Goal: Information Seeking & Learning: Learn about a topic

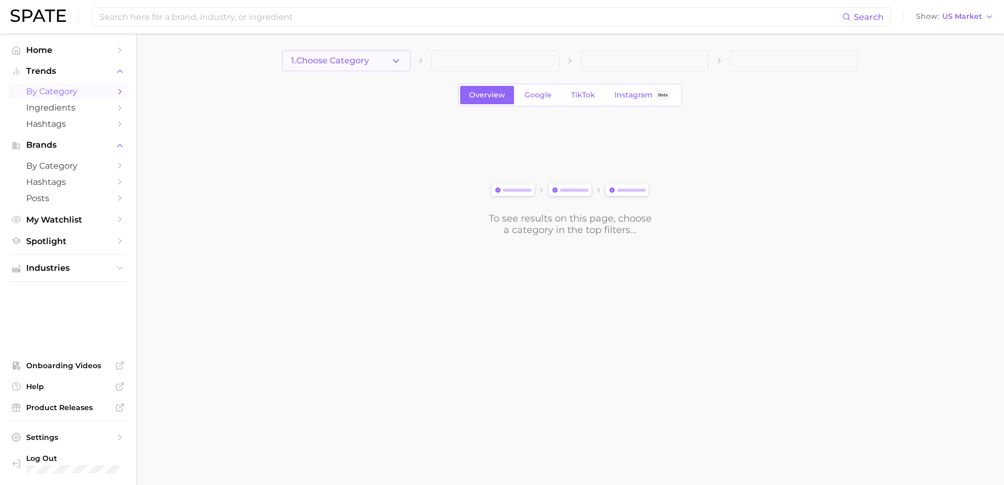
click at [334, 63] on span "1. Choose Category" at bounding box center [330, 60] width 78 height 9
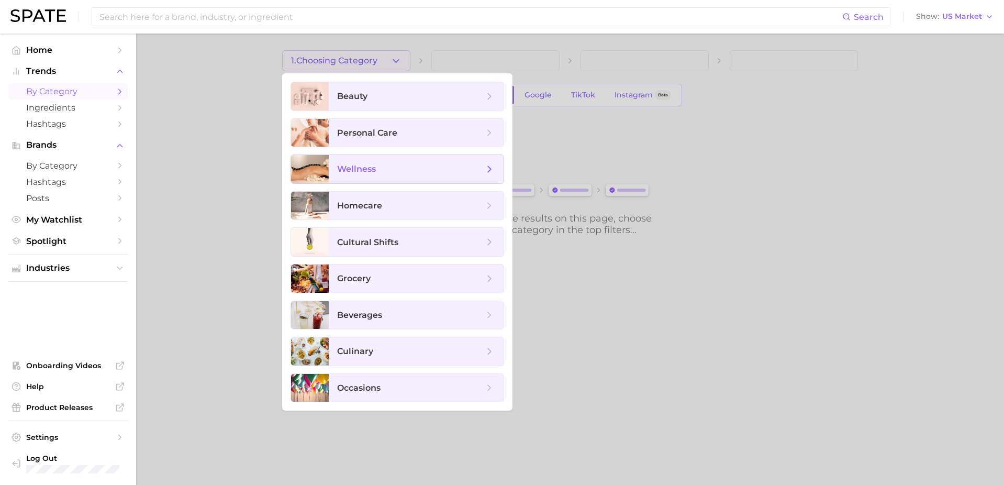
click at [367, 162] on span "wellness" at bounding box center [416, 169] width 175 height 28
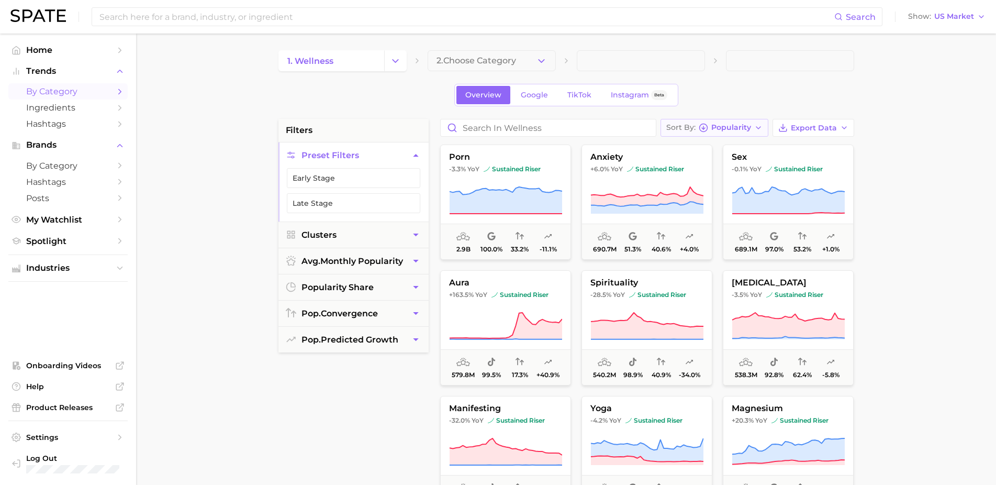
click at [746, 129] on span "Popularity" at bounding box center [731, 128] width 40 height 6
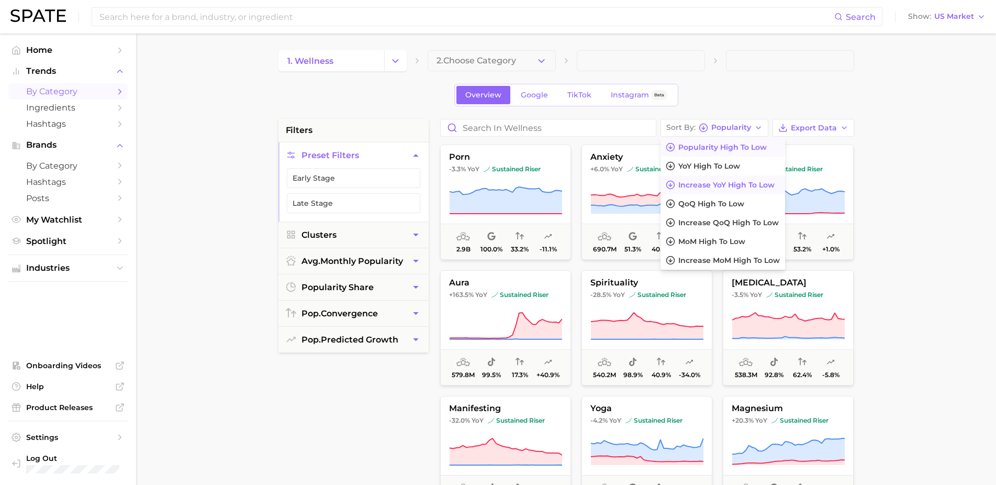
click at [734, 184] on span "Increase YoY high to low" at bounding box center [726, 185] width 96 height 9
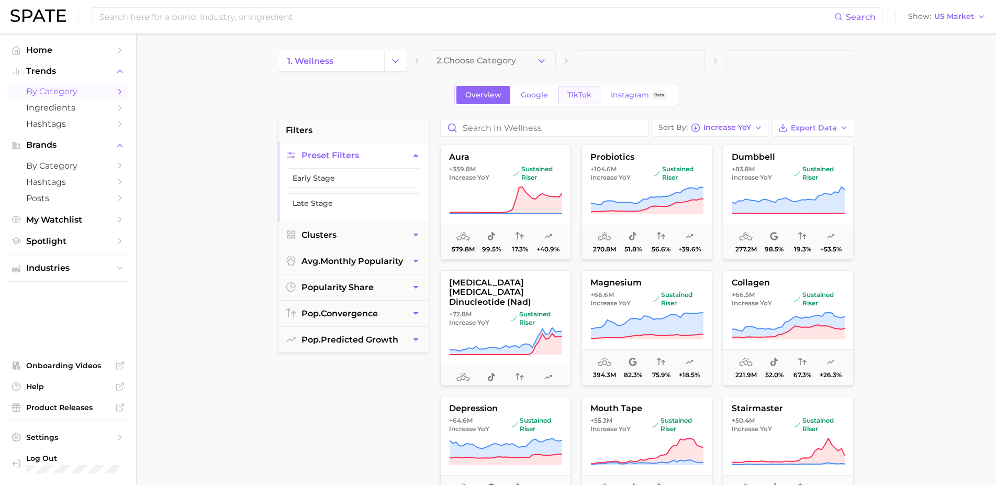
click at [583, 96] on span "TikTok" at bounding box center [579, 95] width 24 height 9
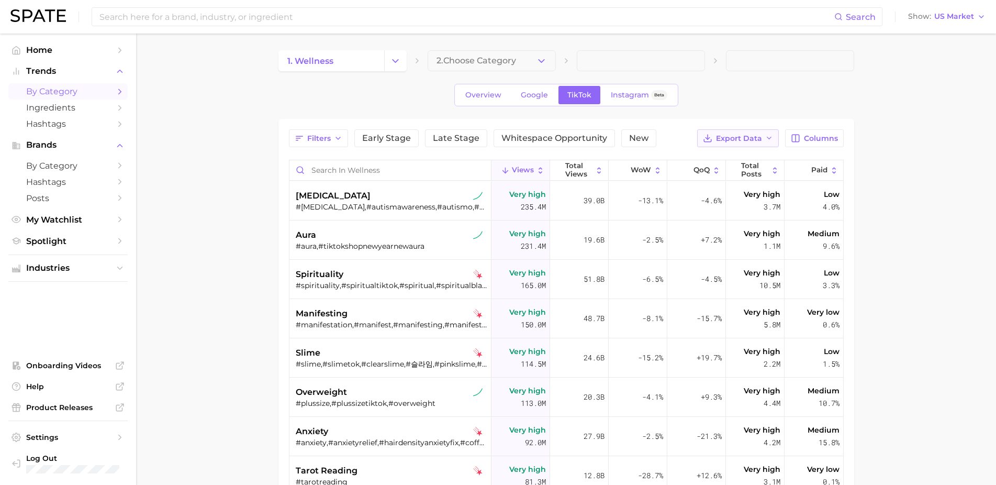
click at [756, 144] on button "Export Data" at bounding box center [738, 138] width 82 height 18
click at [911, 154] on main "1. wellness 2. Choose Category Overview Google TikTok Instagram Beta Filters Ea…" at bounding box center [566, 371] width 860 height 674
click at [833, 142] on span "Columns" at bounding box center [821, 138] width 34 height 9
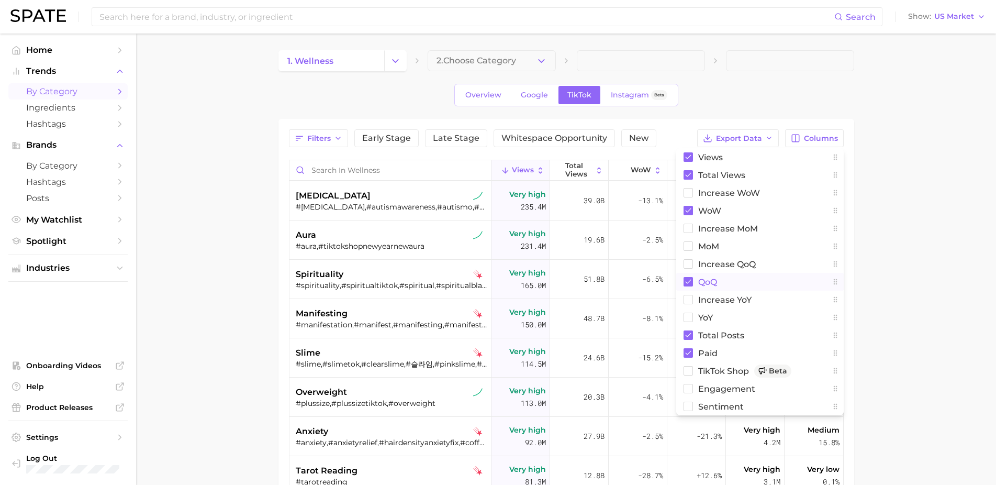
click at [707, 284] on span "QoQ" at bounding box center [707, 281] width 19 height 9
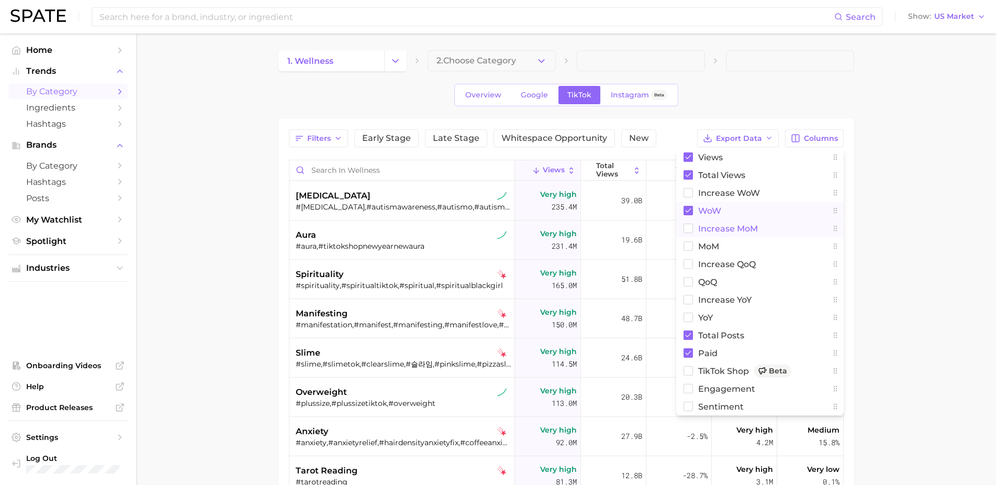
click at [704, 210] on span "WoW" at bounding box center [709, 210] width 23 height 9
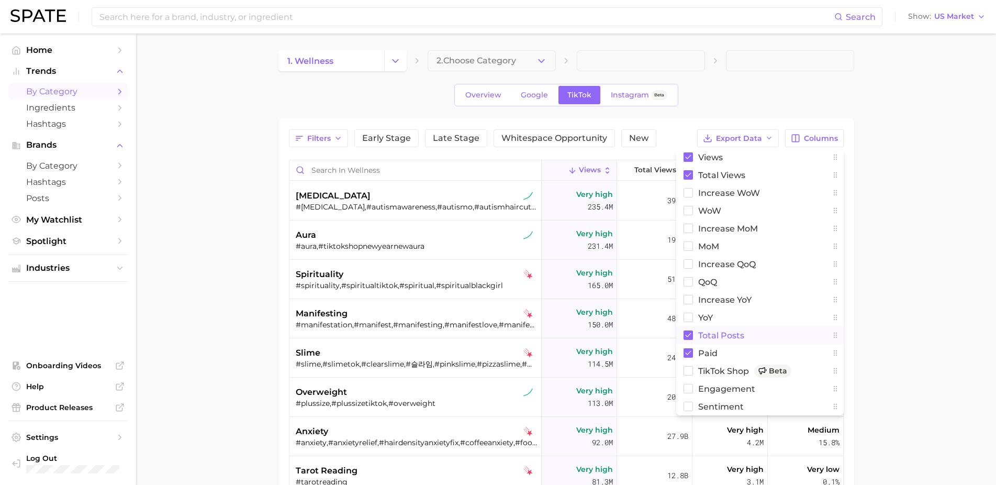
click at [714, 340] on button "Total Posts" at bounding box center [760, 335] width 168 height 18
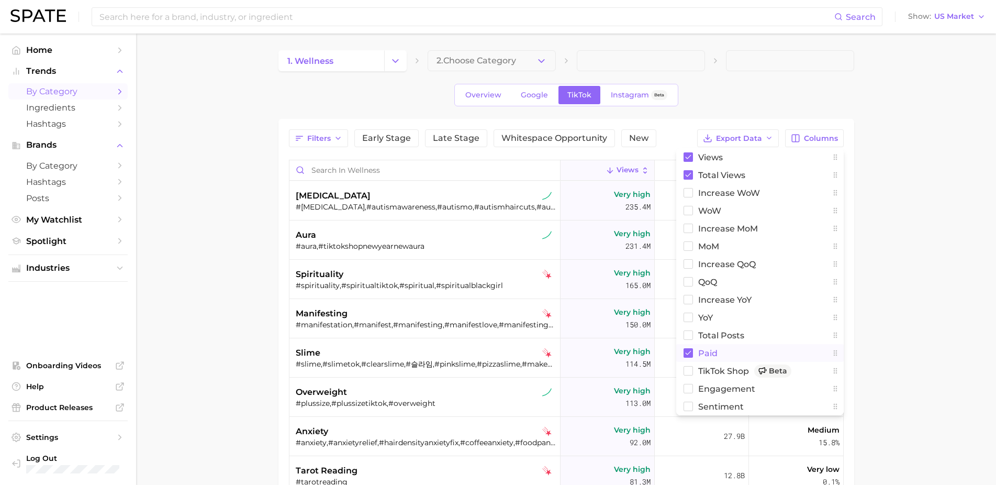
click at [706, 355] on span "Paid" at bounding box center [707, 353] width 19 height 9
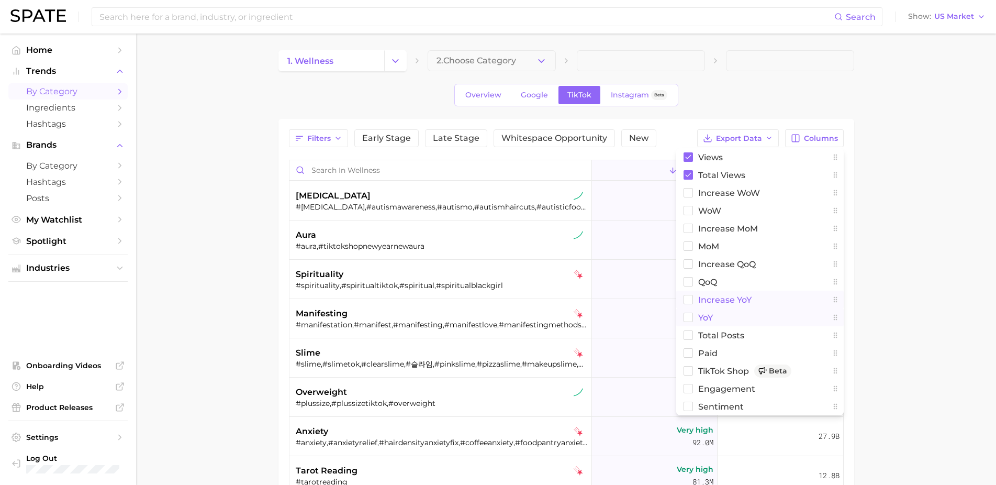
drag, startPoint x: 702, startPoint y: 316, endPoint x: 709, endPoint y: 299, distance: 18.6
click at [702, 316] on span "YoY" at bounding box center [705, 317] width 15 height 9
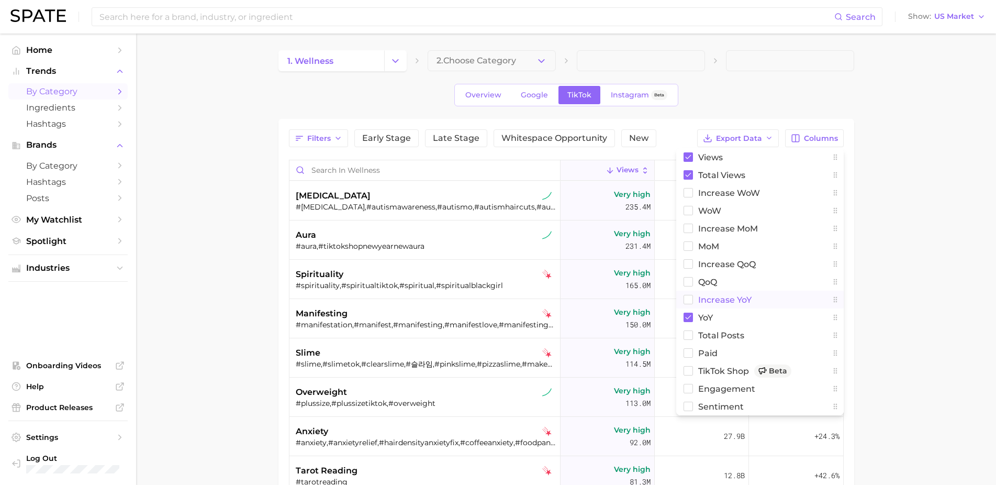
drag, startPoint x: 709, startPoint y: 298, endPoint x: 724, endPoint y: 292, distance: 16.6
click at [710, 298] on span "increase YoY" at bounding box center [724, 299] width 53 height 9
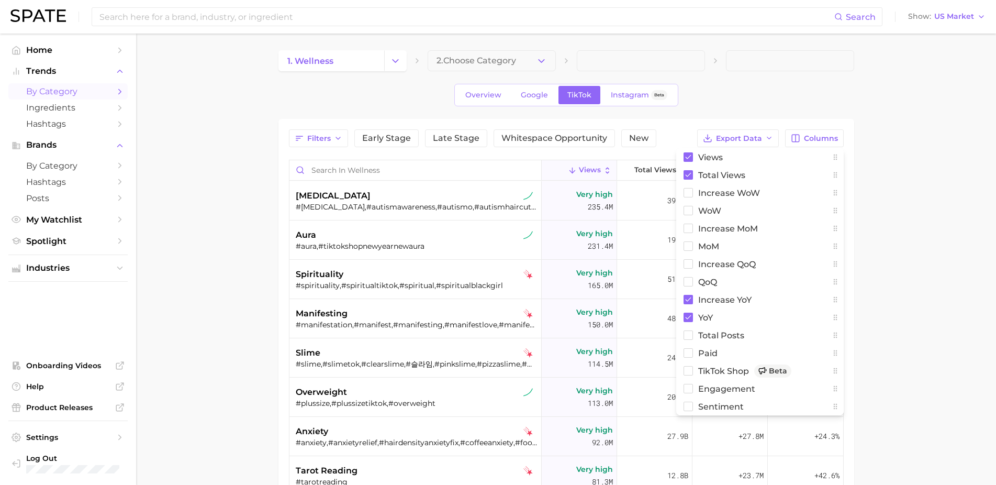
drag, startPoint x: 939, startPoint y: 249, endPoint x: 894, endPoint y: 204, distance: 63.3
click at [939, 249] on main "1. wellness 2. Choose Category Overview Google TikTok Instagram Beta Filters Ea…" at bounding box center [566, 371] width 860 height 674
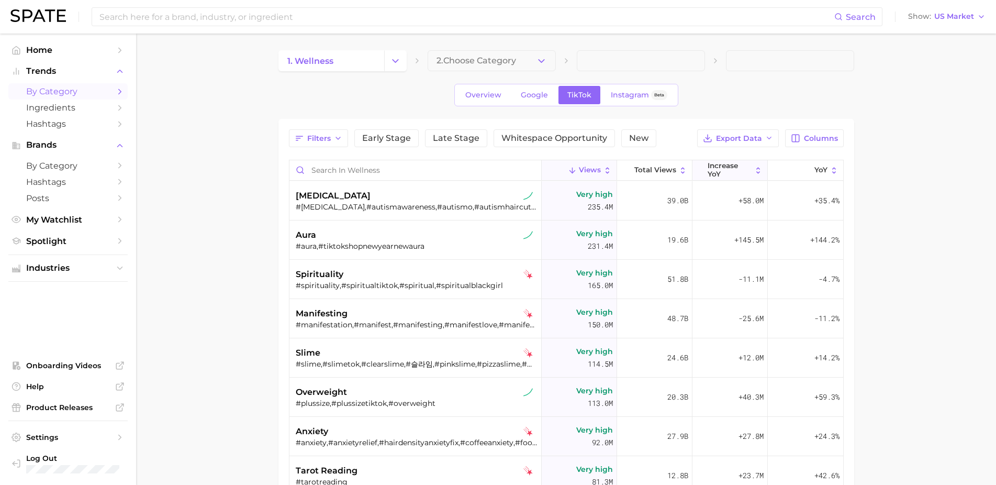
click at [709, 169] on span "increase YoY" at bounding box center [730, 170] width 44 height 16
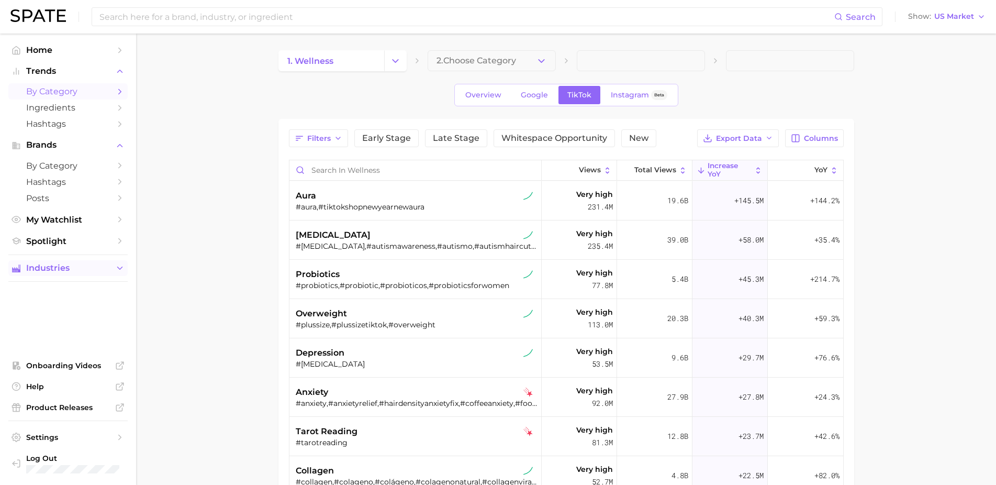
click at [44, 263] on span "Industries" at bounding box center [68, 267] width 84 height 9
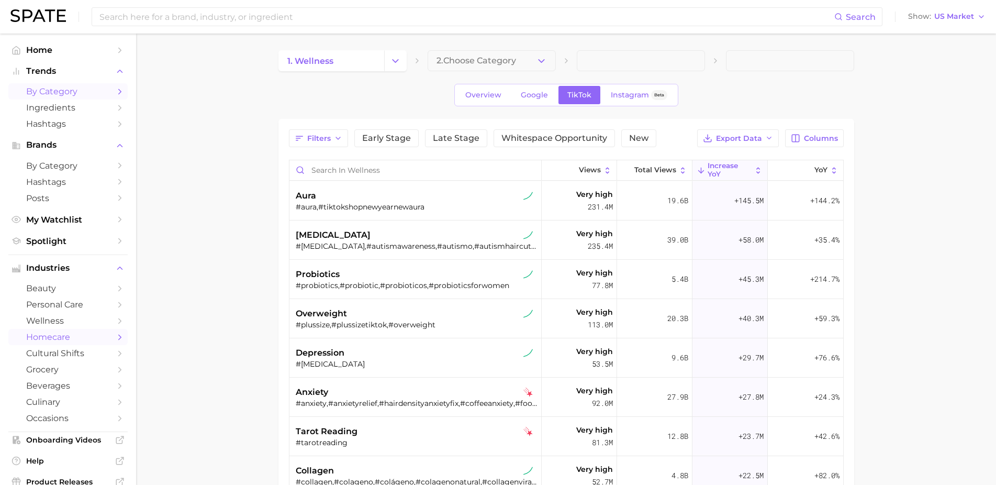
click at [49, 332] on span "homecare" at bounding box center [68, 337] width 84 height 10
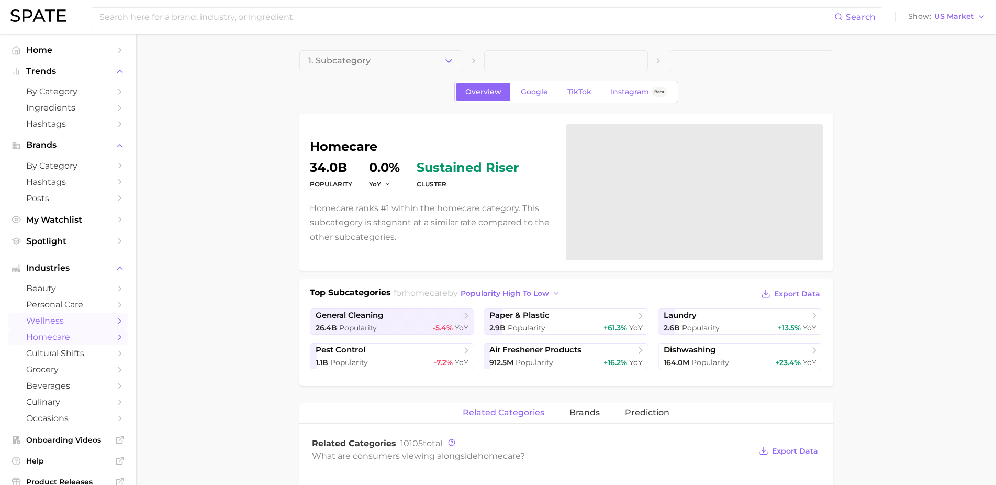
click at [46, 316] on span "wellness" at bounding box center [68, 321] width 84 height 10
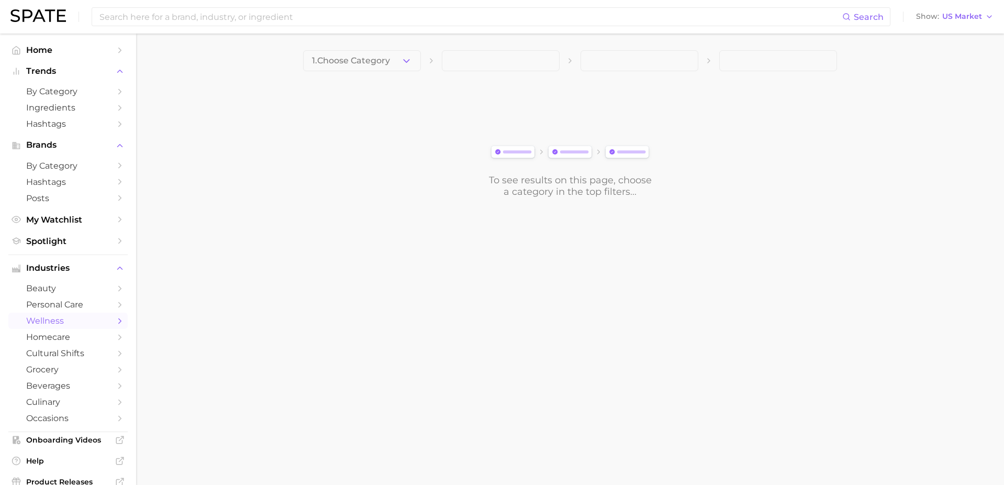
click at [345, 62] on span "1. Choose Category" at bounding box center [351, 60] width 78 height 9
drag, startPoint x: 6, startPoint y: 334, endPoint x: 345, endPoint y: 63, distance: 434.2
click at [345, 71] on div at bounding box center [362, 71] width 118 height 0
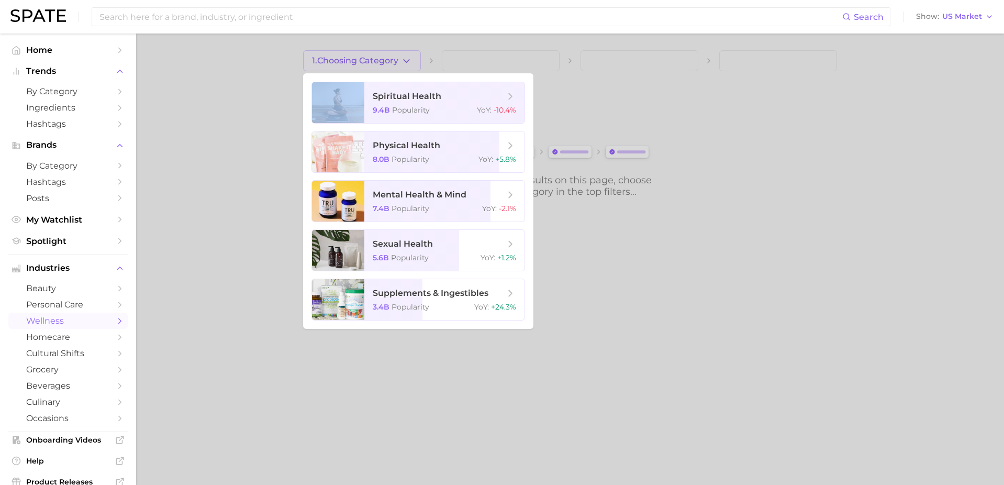
click at [241, 150] on div at bounding box center [502, 242] width 1004 height 485
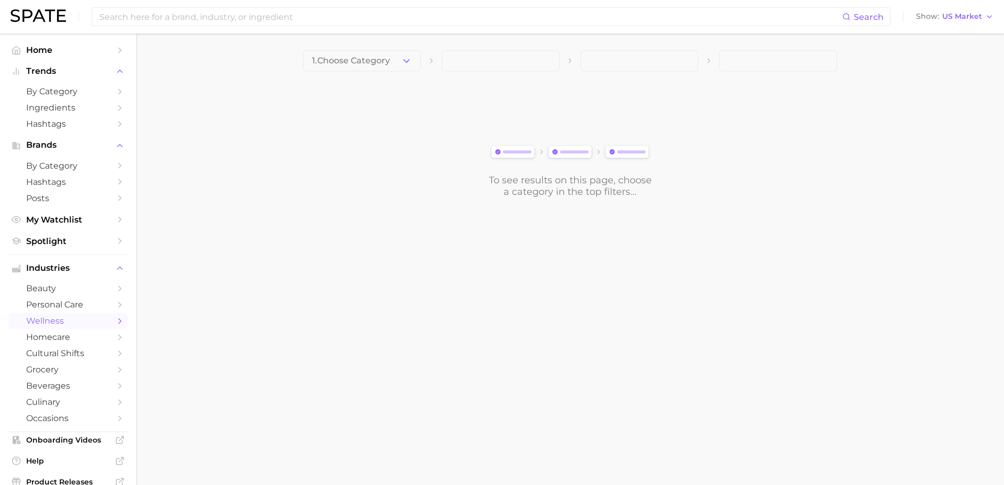
click at [44, 316] on span "wellness" at bounding box center [68, 321] width 84 height 10
click at [47, 332] on span "homecare" at bounding box center [68, 337] width 84 height 10
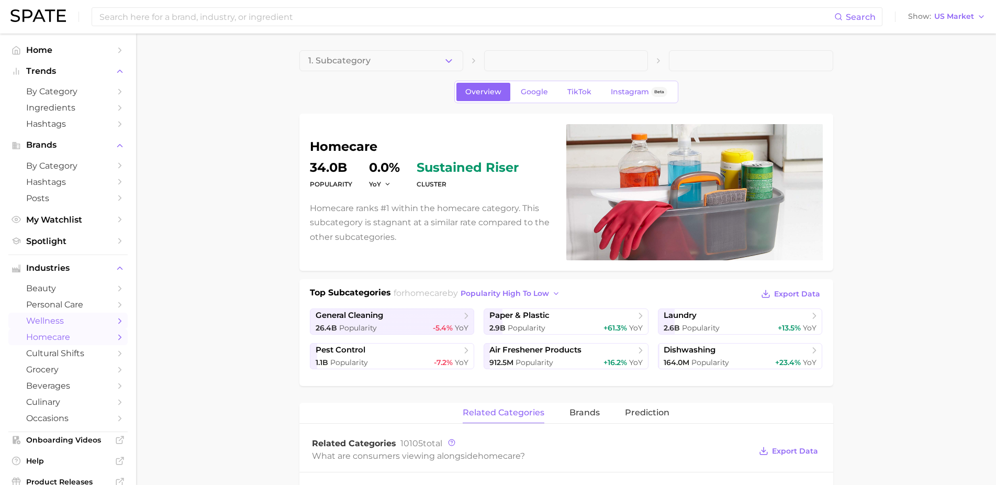
click at [53, 316] on span "wellness" at bounding box center [68, 321] width 84 height 10
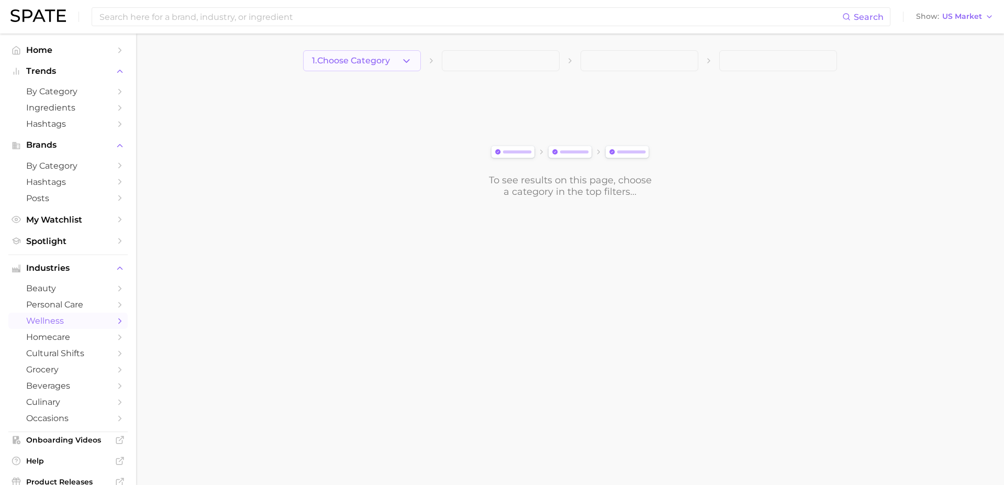
click at [386, 67] on button "1. Choose Category" at bounding box center [362, 60] width 118 height 21
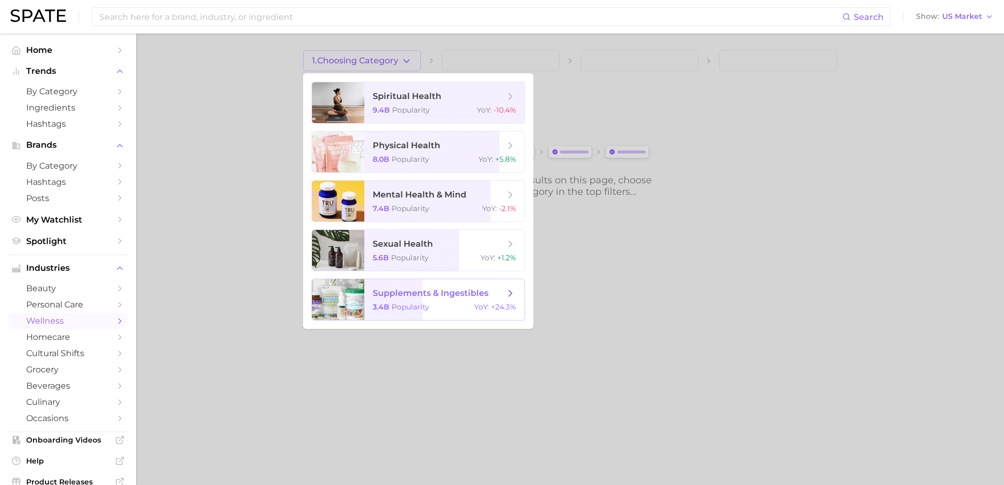
click at [398, 299] on span "supplements & ingestibles 3.4b Popularity YoY : +24.3%" at bounding box center [444, 299] width 160 height 41
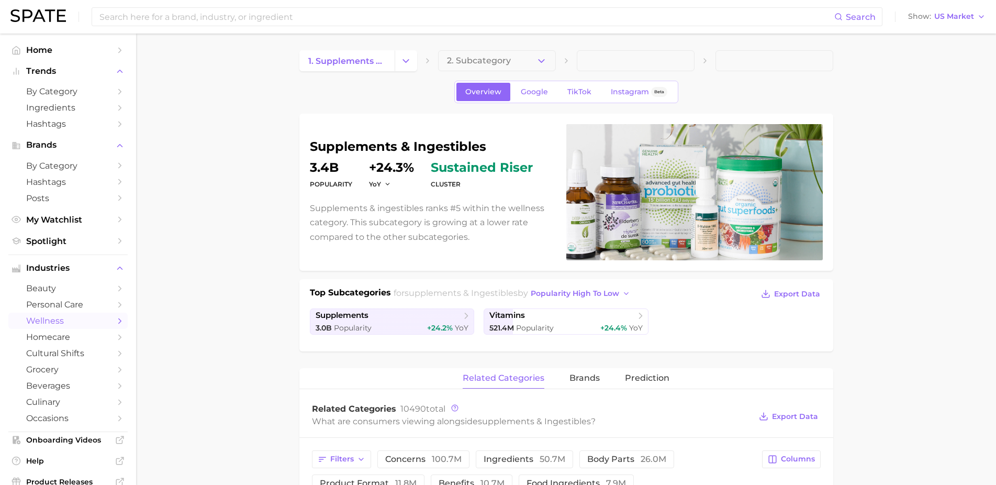
scroll to position [2, 0]
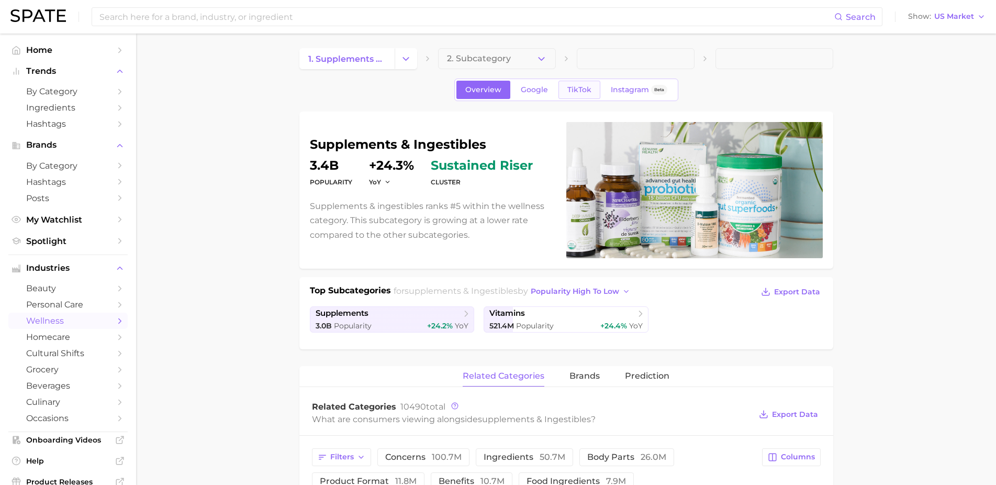
click at [579, 84] on link "TikTok" at bounding box center [580, 90] width 42 height 18
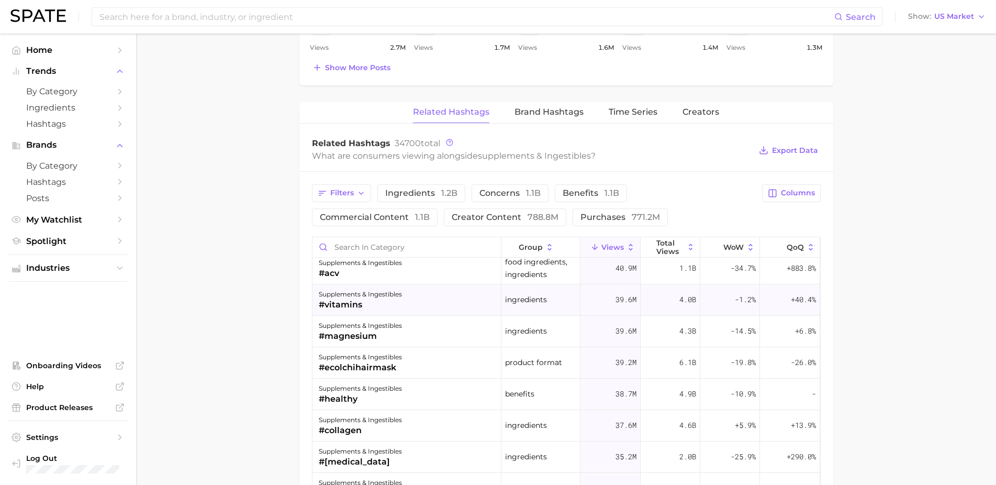
scroll to position [968, 0]
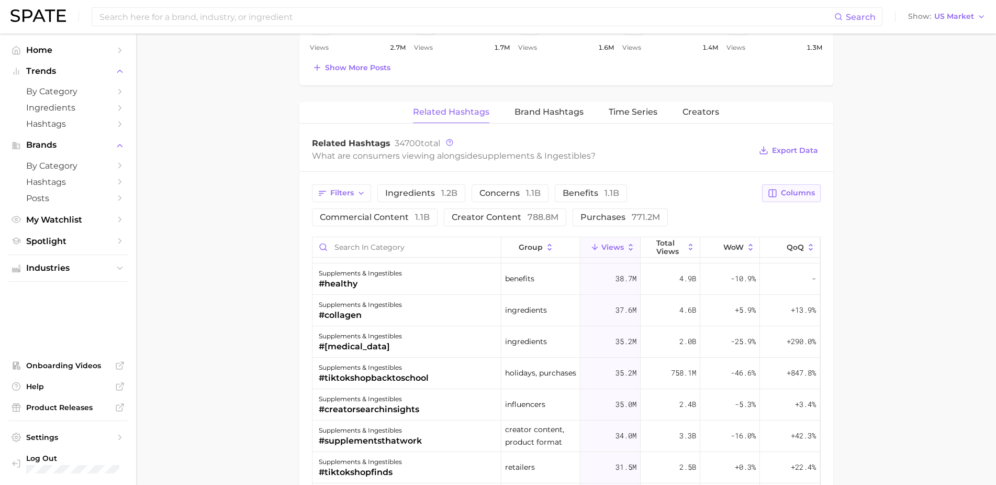
click at [800, 188] on span "Columns" at bounding box center [798, 192] width 34 height 9
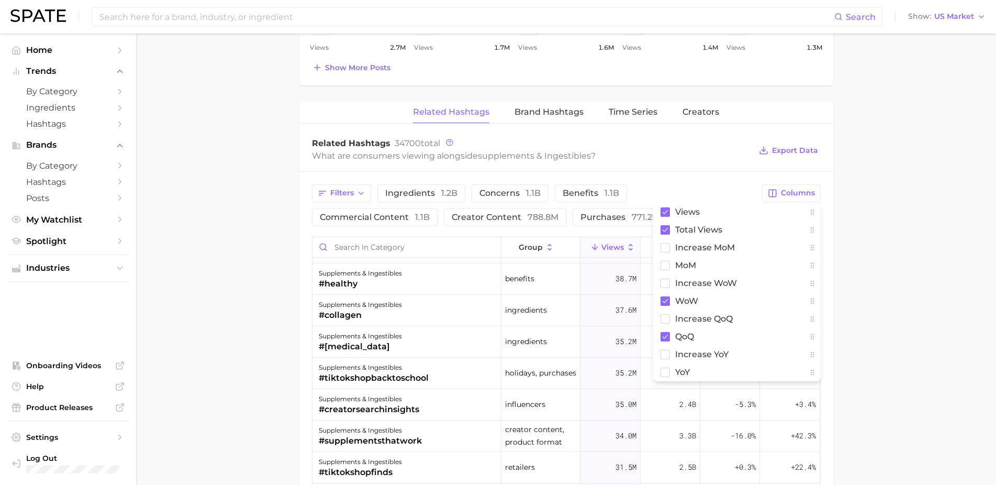
click at [881, 300] on main "1. supplements & ingestibles 2. Subcategory Overview Google TikTok Instagram Be…" at bounding box center [566, 85] width 860 height 1402
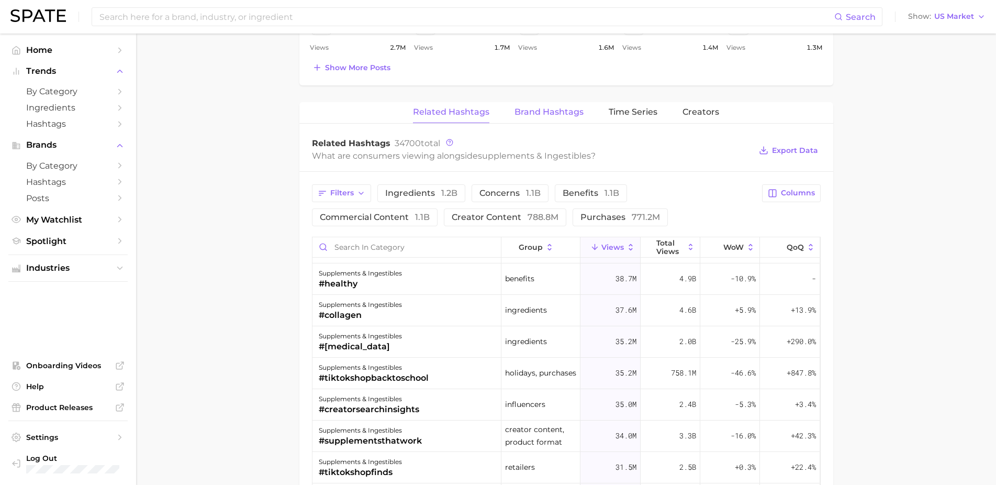
click at [549, 118] on button "Brand Hashtags" at bounding box center [549, 112] width 69 height 20
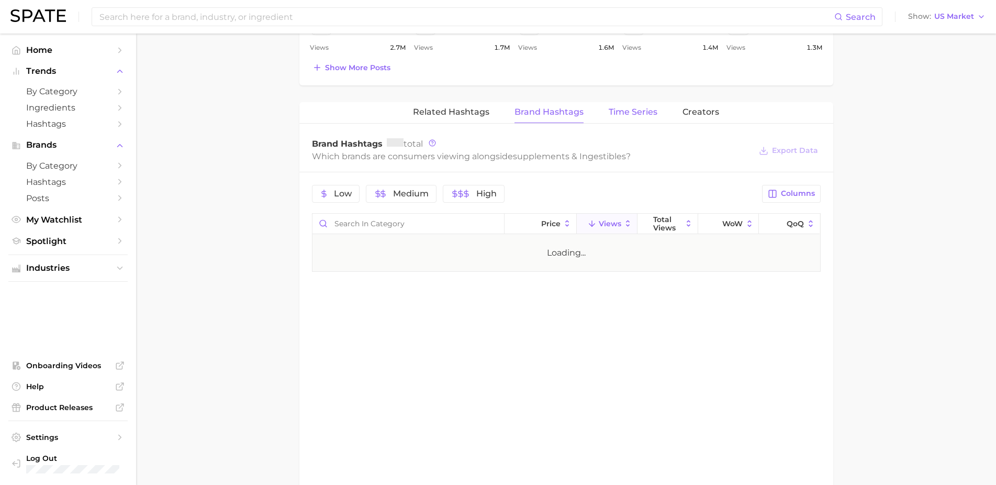
click at [629, 110] on span "Time Series" at bounding box center [633, 111] width 49 height 9
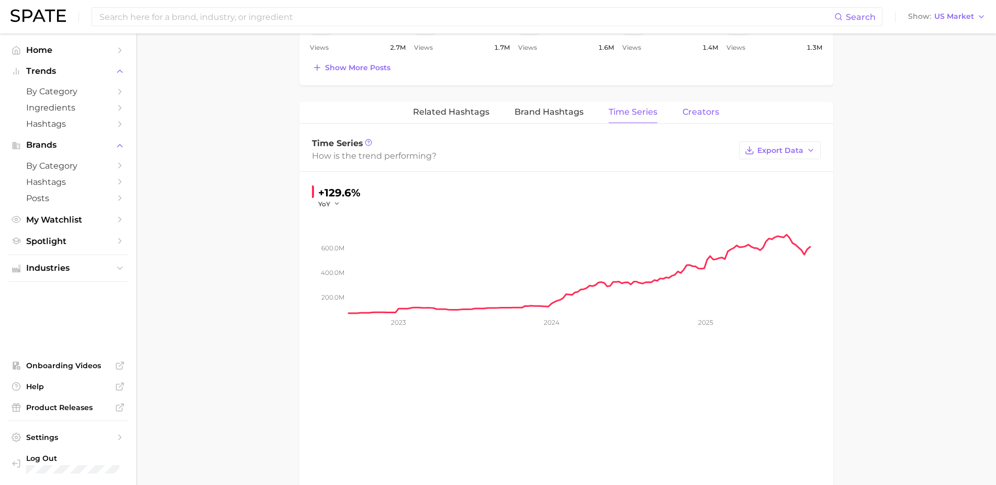
click at [683, 110] on span "Creators" at bounding box center [701, 111] width 37 height 9
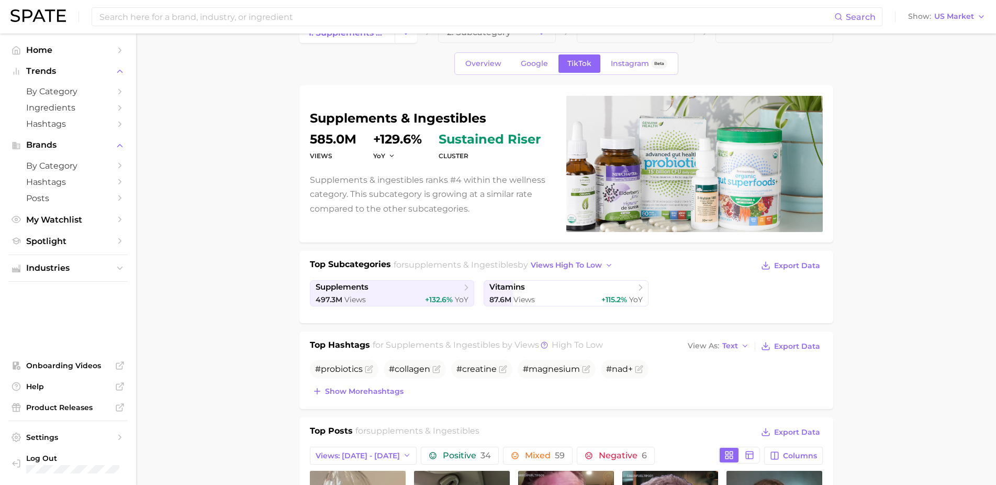
scroll to position [0, 0]
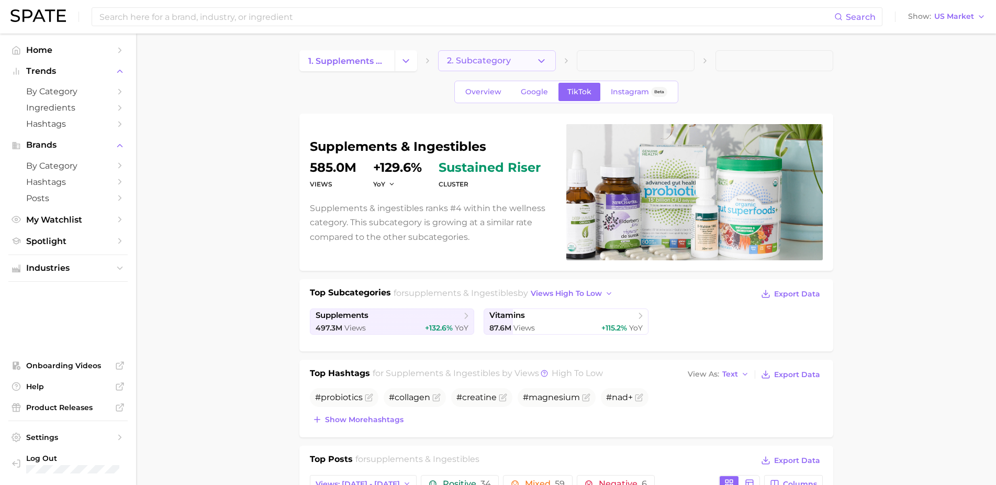
click at [524, 65] on button "2. Subcategory" at bounding box center [497, 60] width 118 height 21
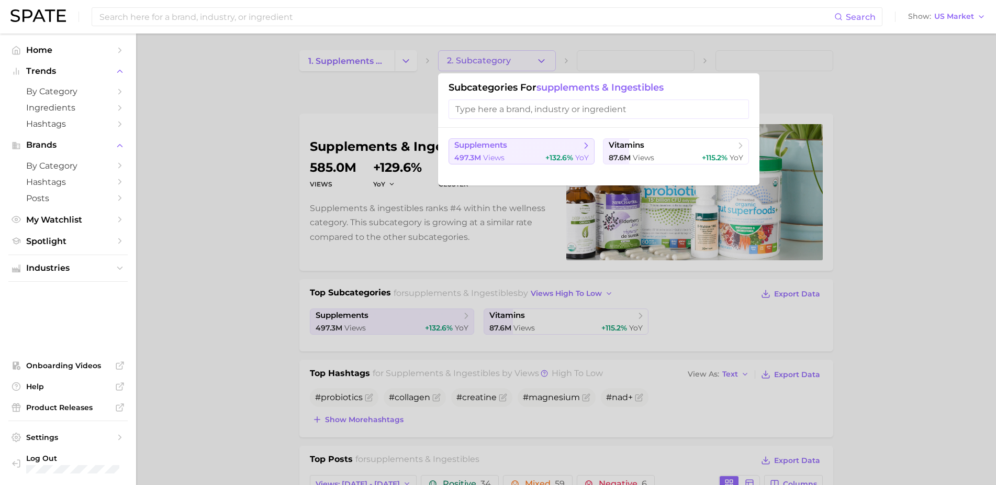
click at [546, 154] on button "supplements 497.3m views +132.6% YoY" at bounding box center [522, 151] width 146 height 26
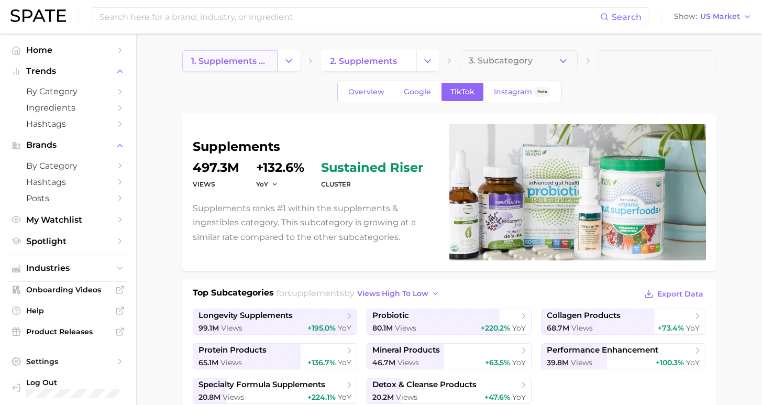
click at [228, 64] on span "1. supplements & ingestibles" at bounding box center [229, 61] width 77 height 10
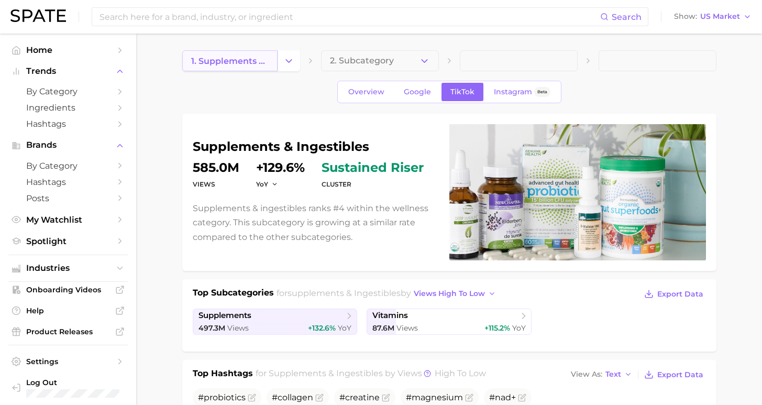
click at [235, 62] on span "1. supplements & ingestibles" at bounding box center [229, 61] width 77 height 10
click at [291, 60] on polyline "Change Category" at bounding box center [289, 60] width 6 height 3
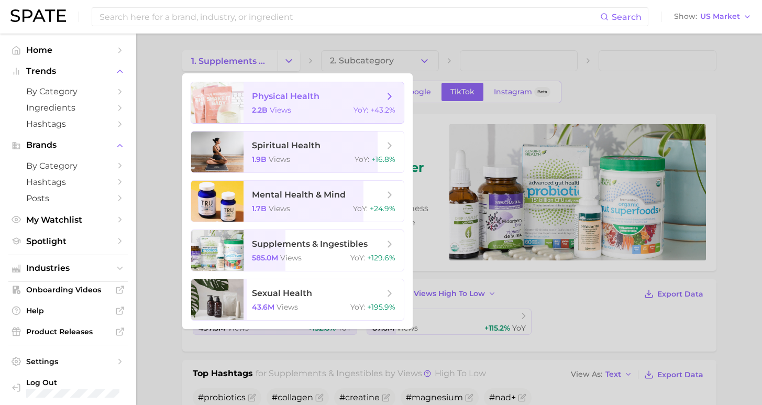
click at [294, 102] on span "physical health" at bounding box center [318, 97] width 132 height 12
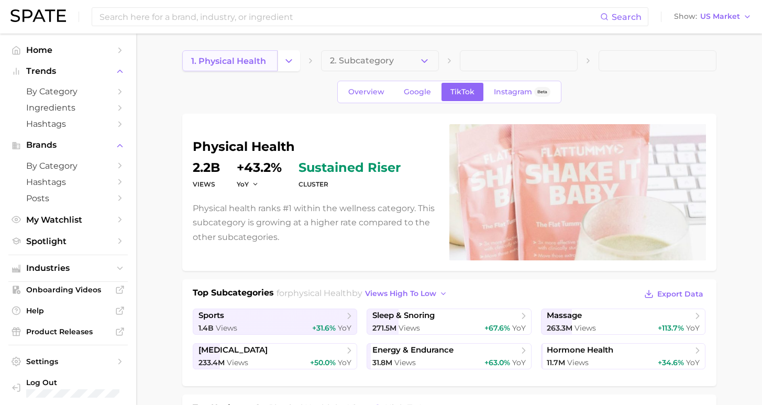
click at [238, 63] on span "1. physical health" at bounding box center [228, 61] width 75 height 10
click at [295, 61] on button "Change Category" at bounding box center [288, 60] width 23 height 21
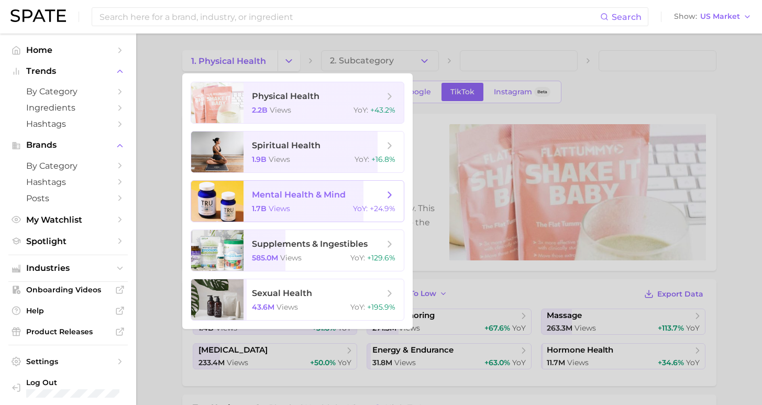
click at [297, 209] on div "1.7b views YoY : +24.9%" at bounding box center [323, 208] width 143 height 9
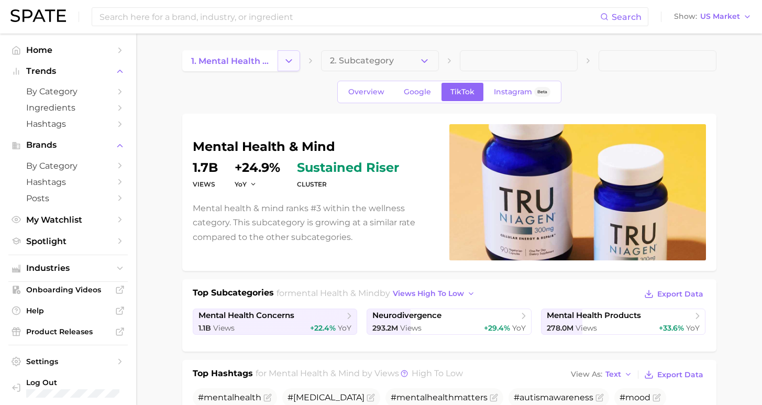
click at [278, 57] on button "Change Category" at bounding box center [288, 60] width 23 height 21
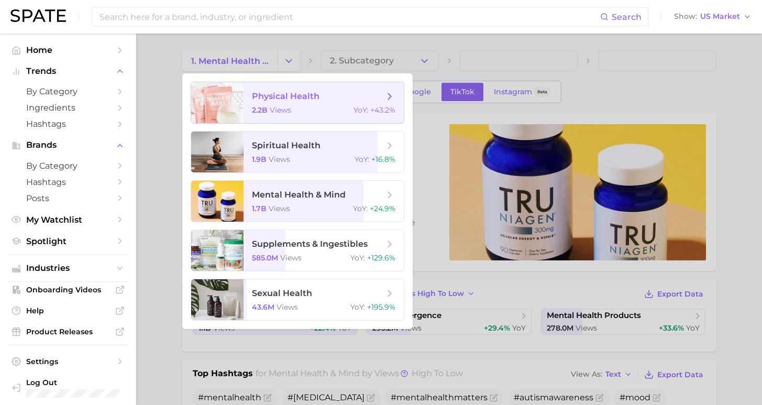
click at [325, 101] on span "physical health" at bounding box center [318, 97] width 132 height 12
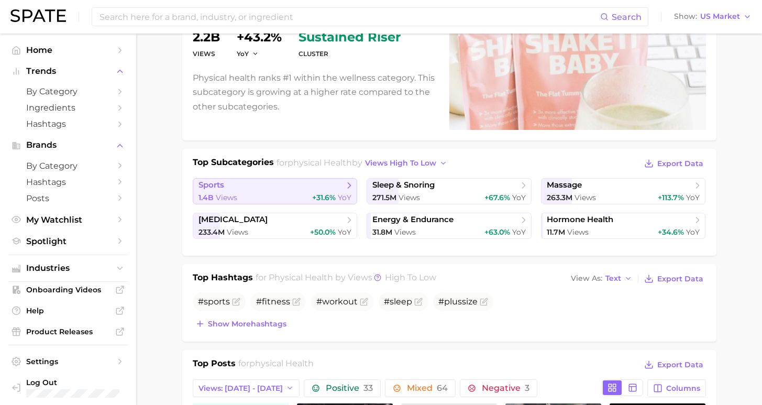
click at [247, 193] on div "1.4b Views +31.6% YoY" at bounding box center [274, 198] width 153 height 10
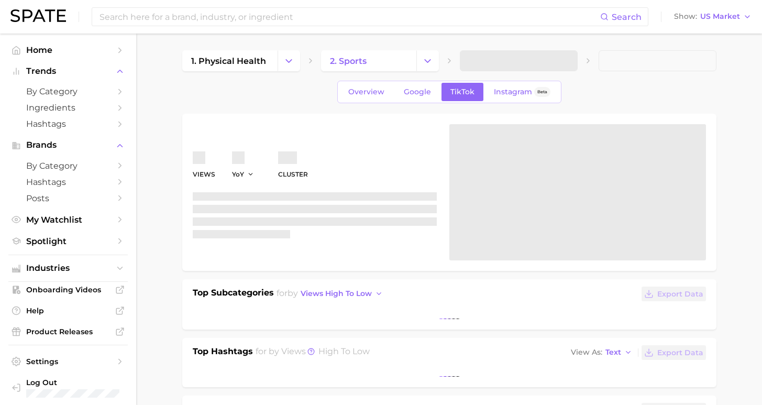
click at [247, 193] on span at bounding box center [315, 196] width 244 height 8
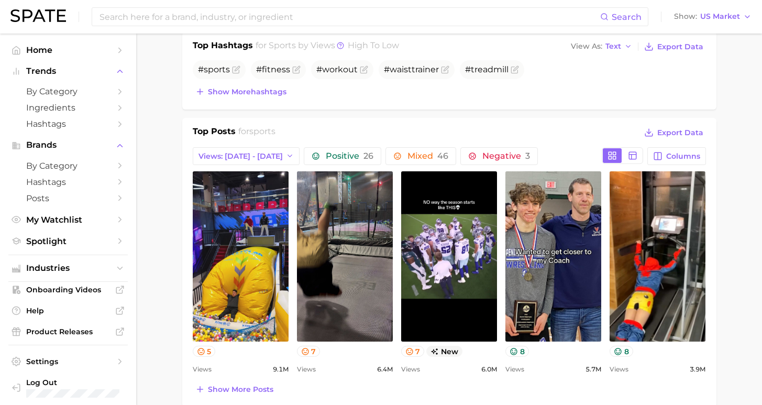
scroll to position [109, 0]
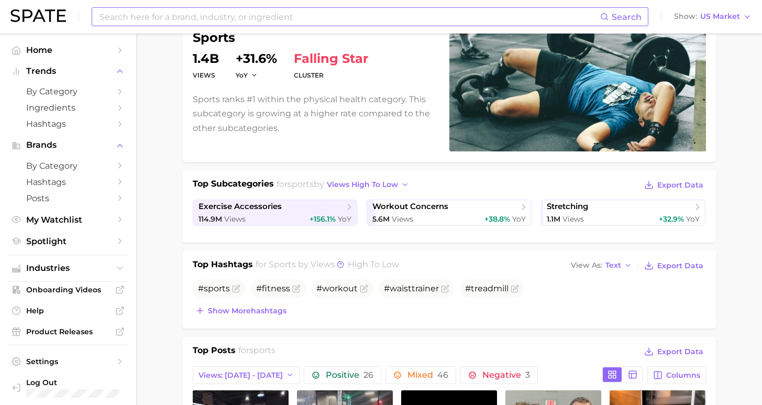
click at [299, 17] on input at bounding box center [348, 17] width 501 height 18
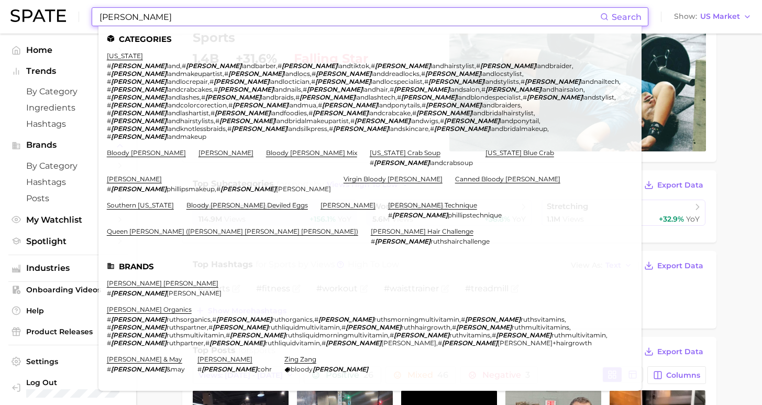
type input "Mary"
drag, startPoint x: 302, startPoint y: 6, endPoint x: 134, endPoint y: 237, distance: 285.5
click at [134, 237] on nav "Home Trends by Category Ingredients Hashtags Brands by Category Hashtags Posts …" at bounding box center [68, 219] width 136 height 371
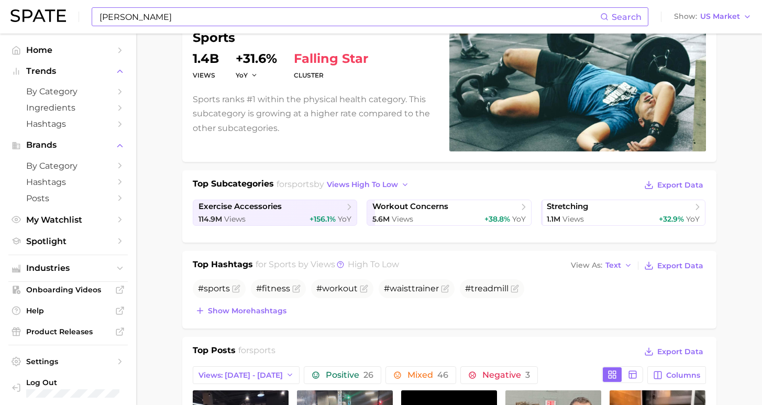
click at [155, 16] on input "Mary" at bounding box center [348, 17] width 501 height 18
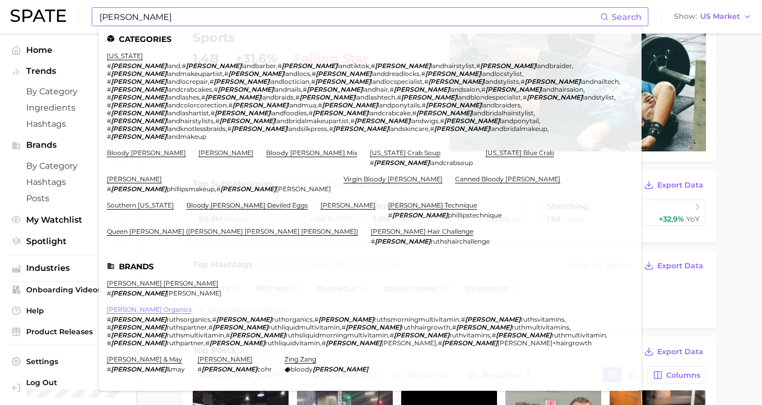
drag, startPoint x: 149, startPoint y: 86, endPoint x: 133, endPoint y: 235, distance: 149.4
click at [133, 305] on link "[PERSON_NAME] organics" at bounding box center [149, 309] width 85 height 8
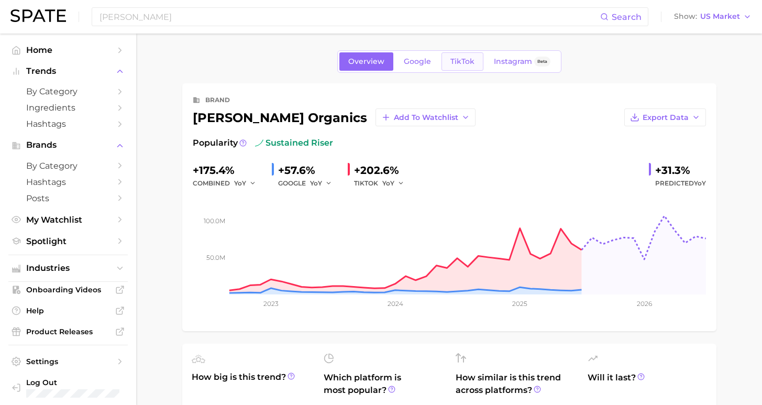
click at [458, 62] on span "TikTok" at bounding box center [462, 61] width 24 height 9
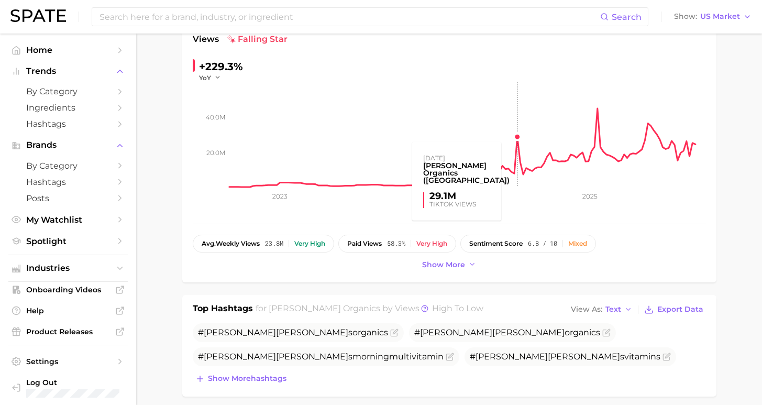
scroll to position [195, 0]
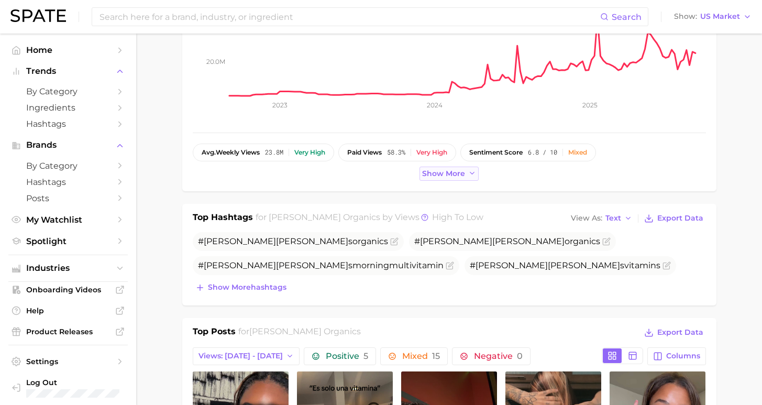
click at [440, 171] on span "Show more" at bounding box center [443, 173] width 43 height 9
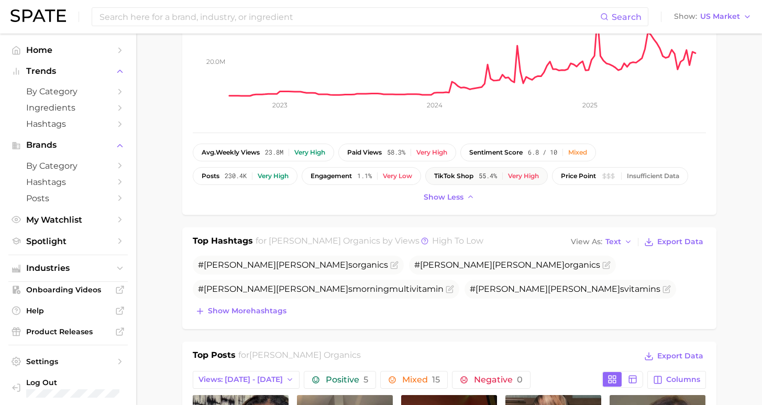
click at [434, 176] on span "TikTok shop" at bounding box center [453, 175] width 39 height 7
click at [478, 173] on span "55.4%" at bounding box center [487, 175] width 18 height 7
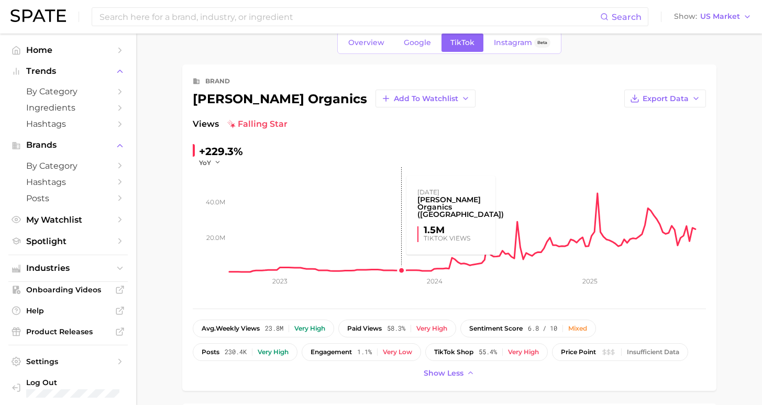
scroll to position [90, 0]
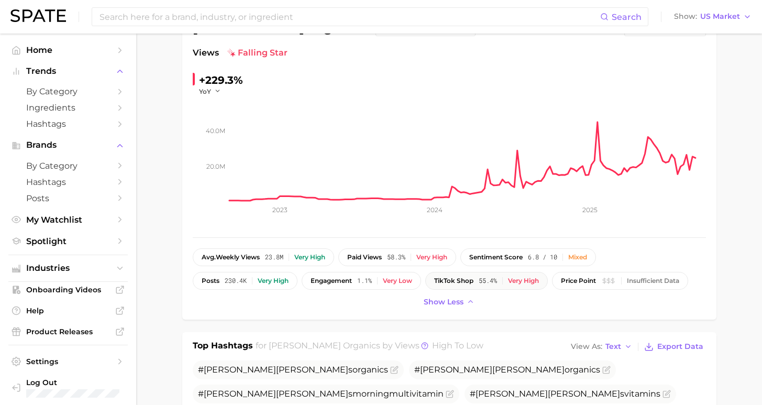
click at [508, 281] on div "Very high" at bounding box center [523, 280] width 31 height 7
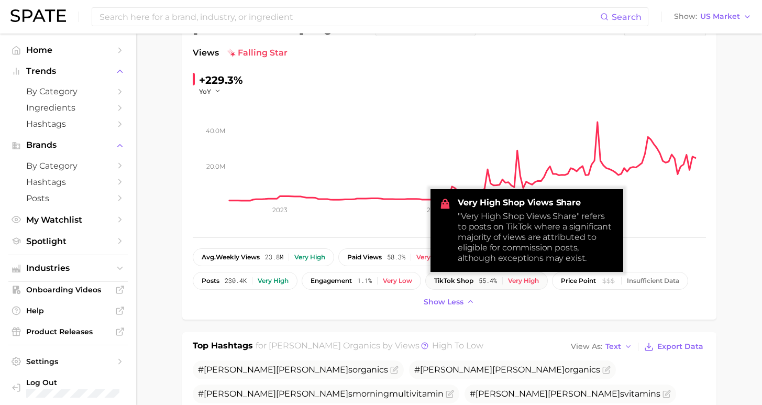
click at [434, 283] on span "TikTok shop" at bounding box center [453, 280] width 39 height 7
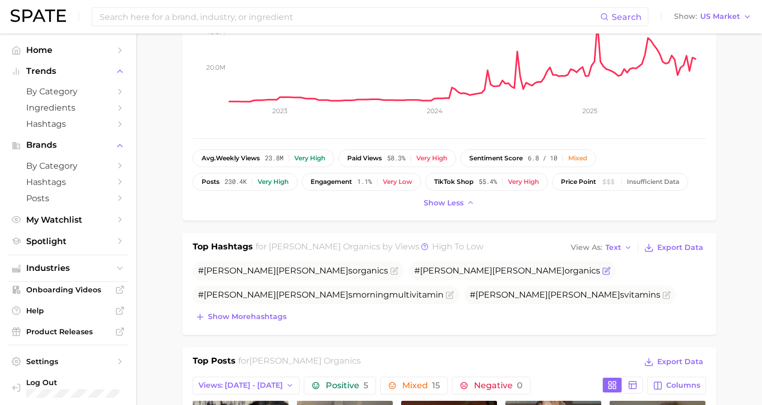
scroll to position [191, 0]
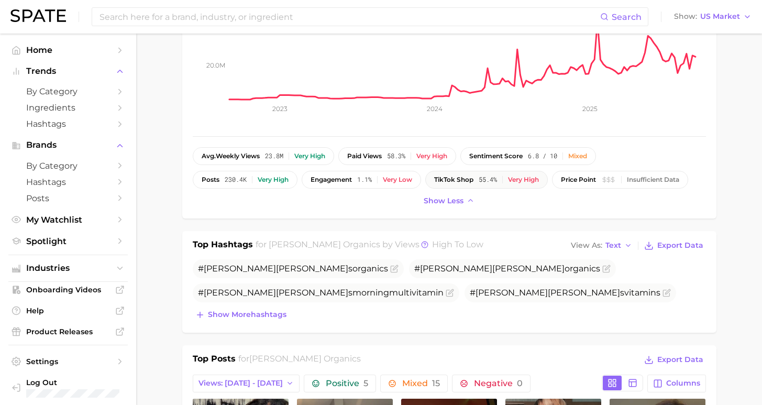
click at [434, 177] on span "TikTok shop" at bounding box center [453, 179] width 39 height 7
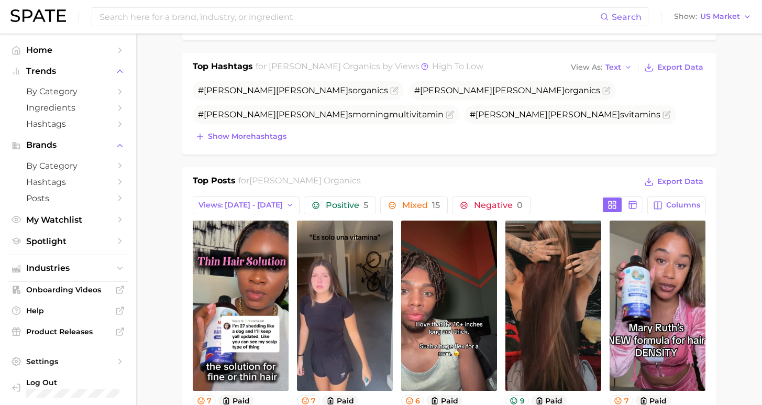
scroll to position [448, 0]
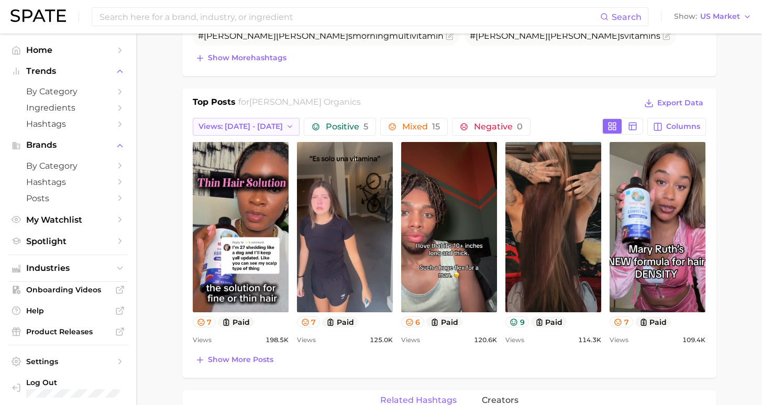
click at [228, 127] on span "Views: [DATE] - [DATE]" at bounding box center [240, 126] width 84 height 9
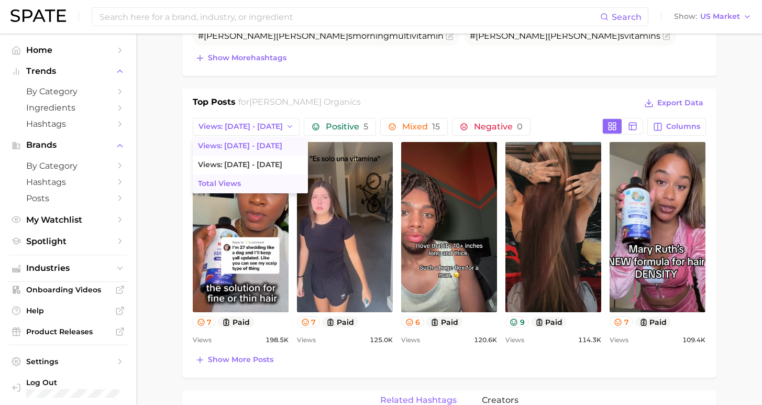
click at [251, 182] on button "Total Views" at bounding box center [250, 183] width 115 height 19
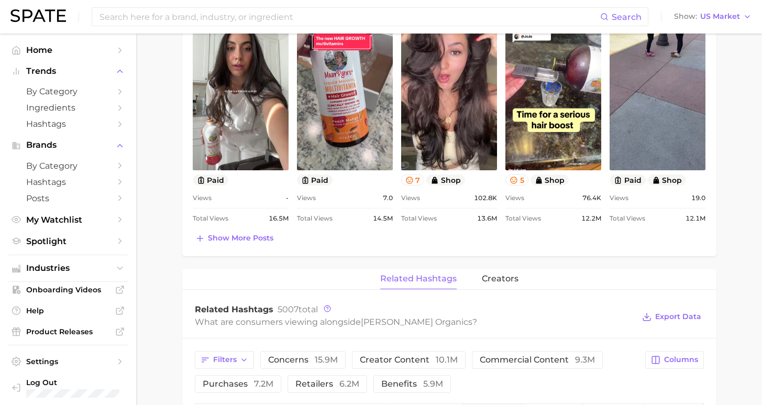
scroll to position [662, 0]
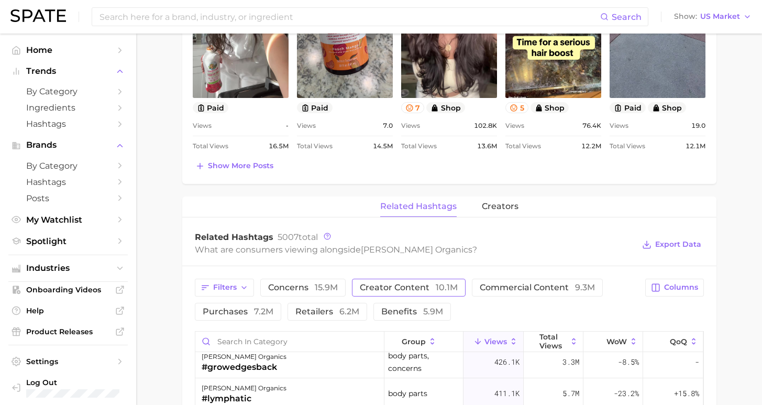
click at [407, 288] on span "creator content 10.1m" at bounding box center [409, 287] width 98 height 8
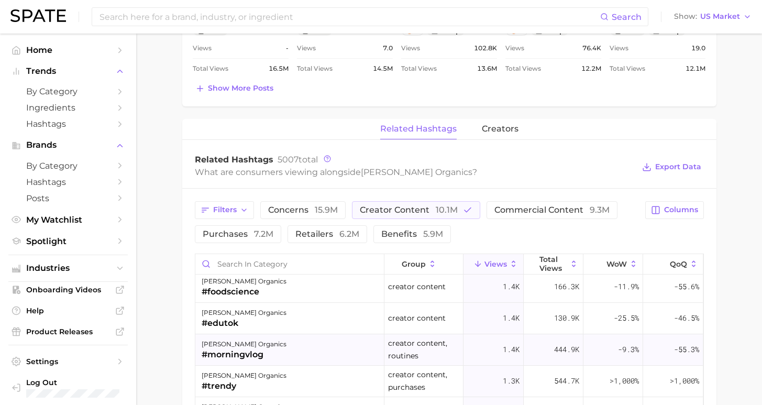
scroll to position [2391, 0]
click at [71, 263] on span "Industries" at bounding box center [68, 267] width 84 height 9
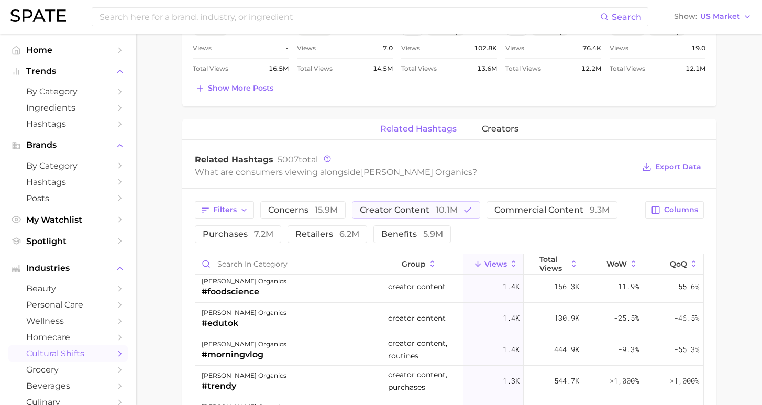
click at [61, 348] on span "cultural shifts" at bounding box center [68, 353] width 84 height 10
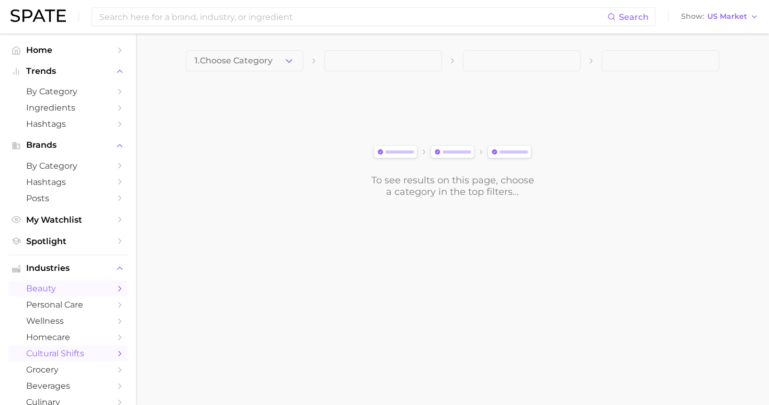
click at [52, 283] on span "beauty" at bounding box center [68, 288] width 84 height 10
click at [79, 299] on span "personal care" at bounding box center [68, 304] width 84 height 10
click at [63, 332] on span "homecare" at bounding box center [68, 337] width 84 height 10
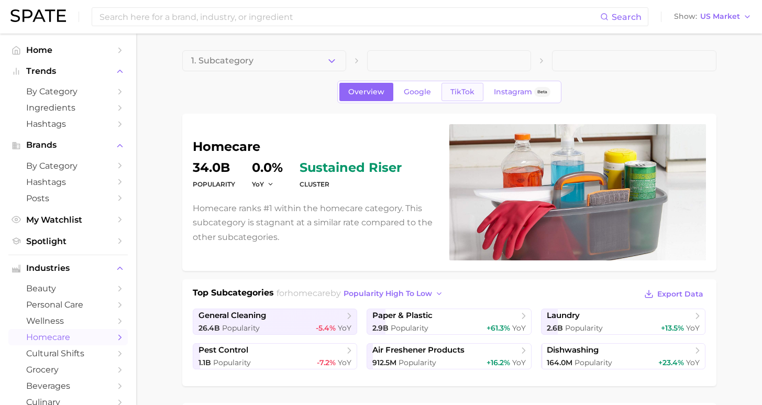
click at [464, 92] on span "TikTok" at bounding box center [462, 91] width 24 height 9
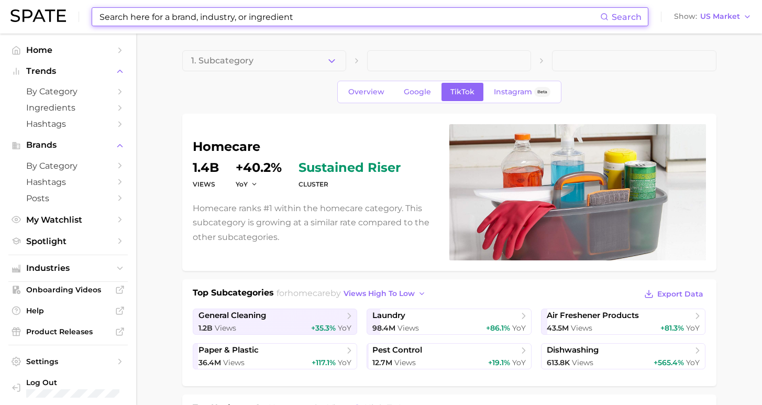
click at [231, 16] on input at bounding box center [348, 17] width 501 height 18
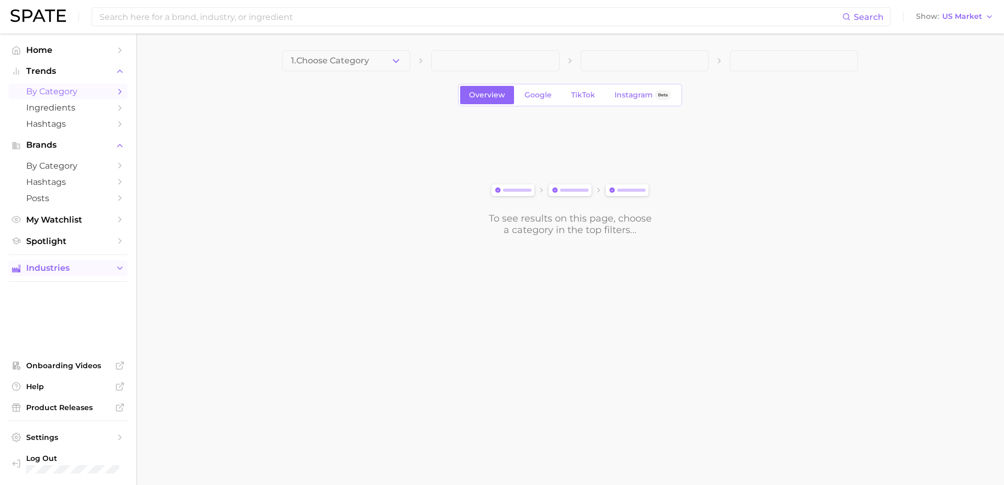
click at [77, 264] on span "Industries" at bounding box center [68, 267] width 84 height 9
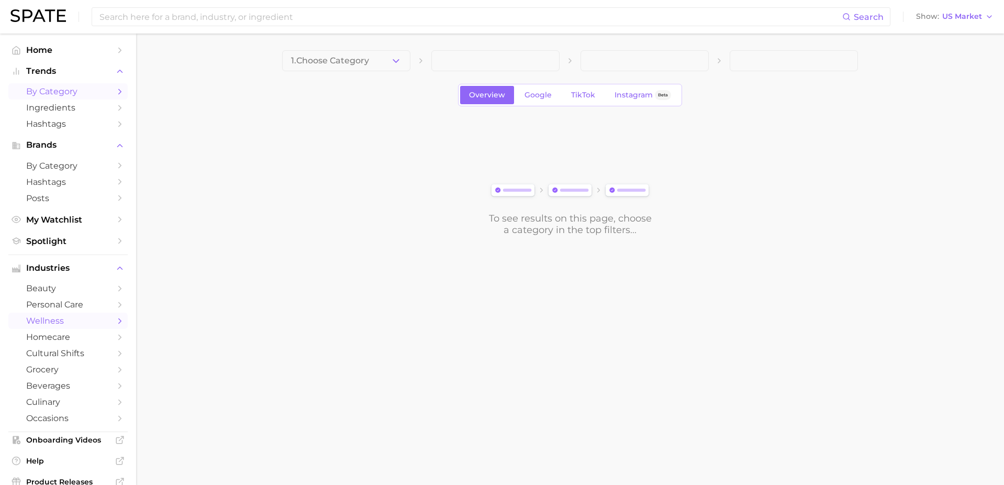
click at [46, 316] on span "wellness" at bounding box center [68, 321] width 84 height 10
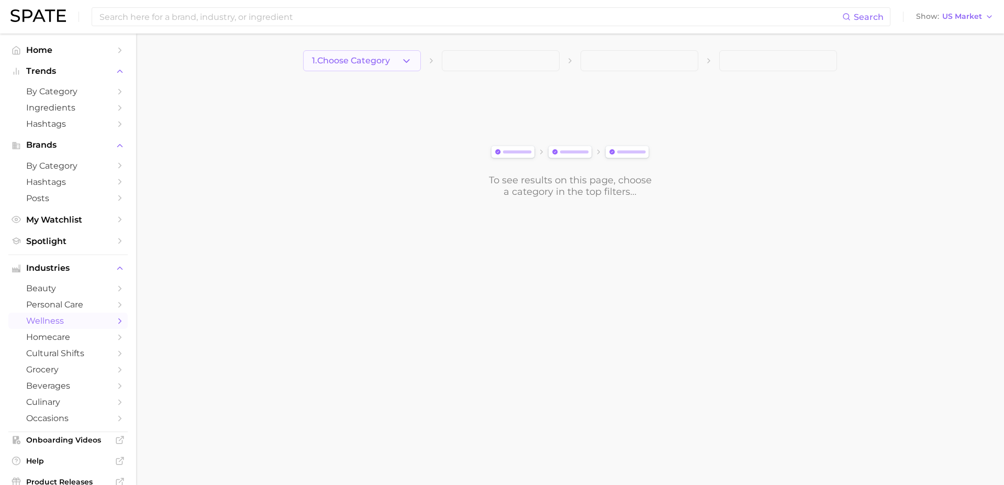
click at [368, 56] on span "1. Choose Category" at bounding box center [351, 60] width 78 height 9
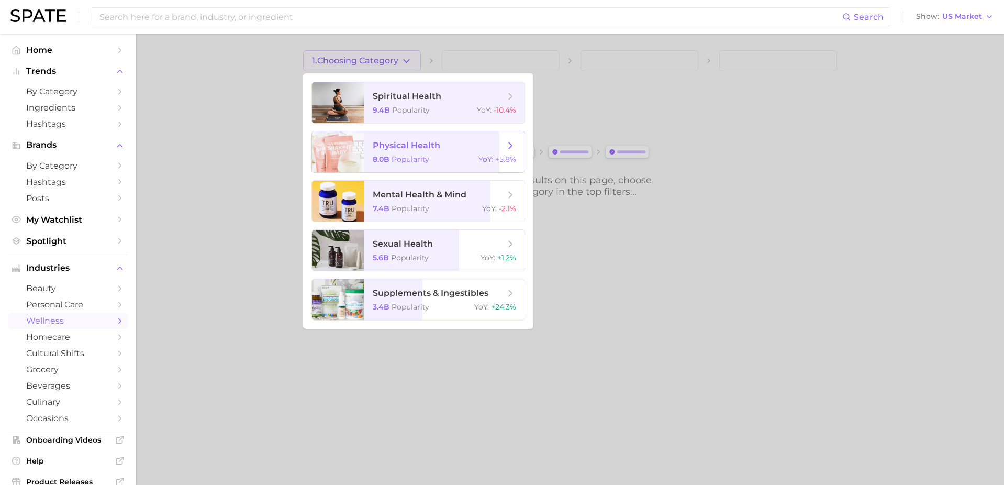
click at [398, 154] on span "physical health 8.0b Popularity YoY : +5.8%" at bounding box center [444, 151] width 160 height 41
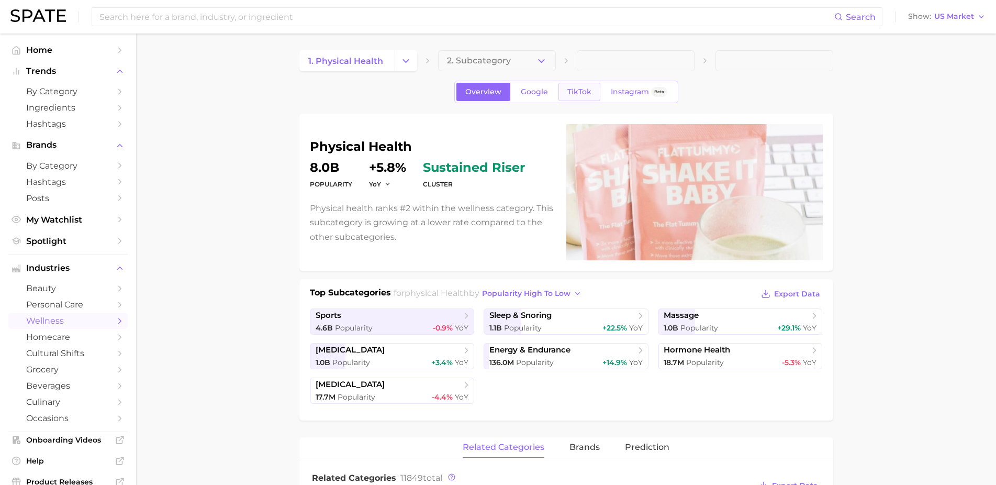
click at [577, 90] on span "TikTok" at bounding box center [579, 91] width 24 height 9
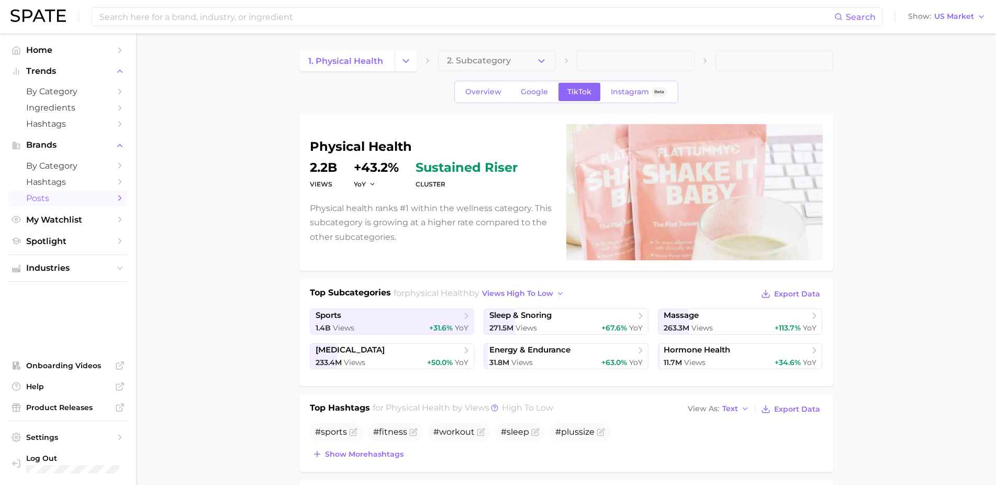
click at [99, 196] on span "Posts" at bounding box center [68, 198] width 84 height 10
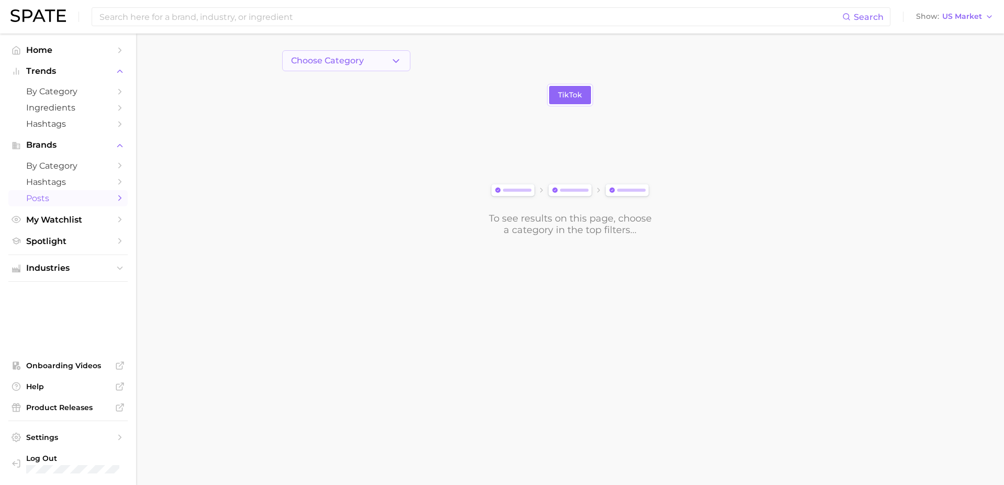
click at [390, 64] on button "Choose Category" at bounding box center [346, 60] width 128 height 21
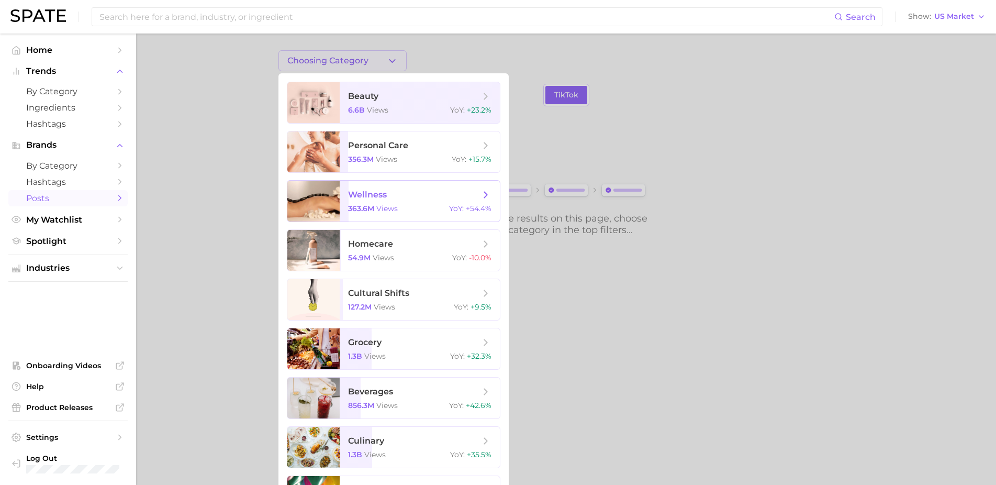
click at [394, 204] on span "wellness 363.6m views YoY : +54.4%" at bounding box center [420, 201] width 160 height 41
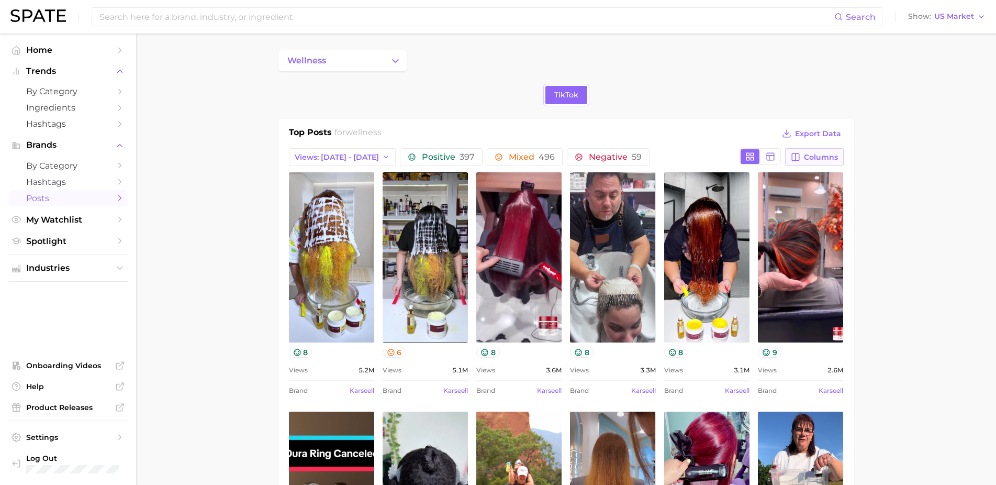
click at [824, 153] on span "Columns" at bounding box center [821, 157] width 34 height 9
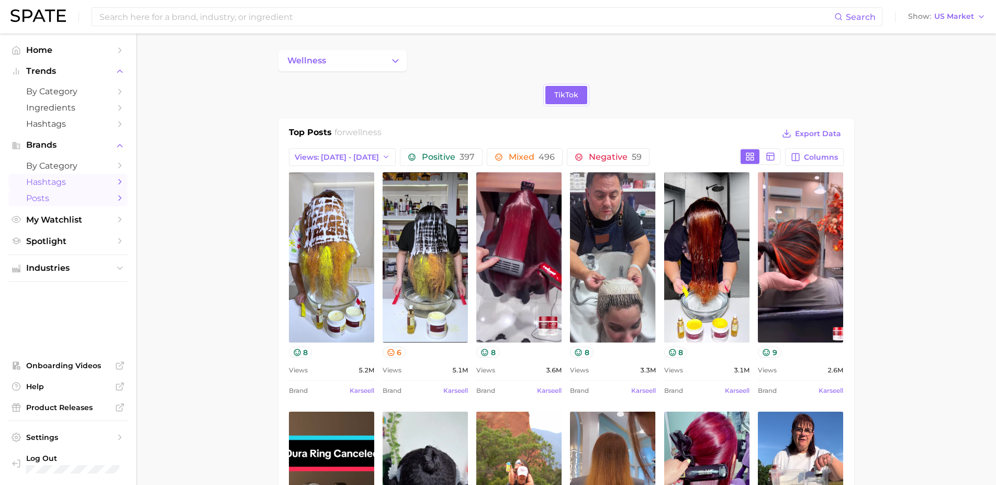
click at [108, 177] on span "Hashtags" at bounding box center [68, 182] width 84 height 10
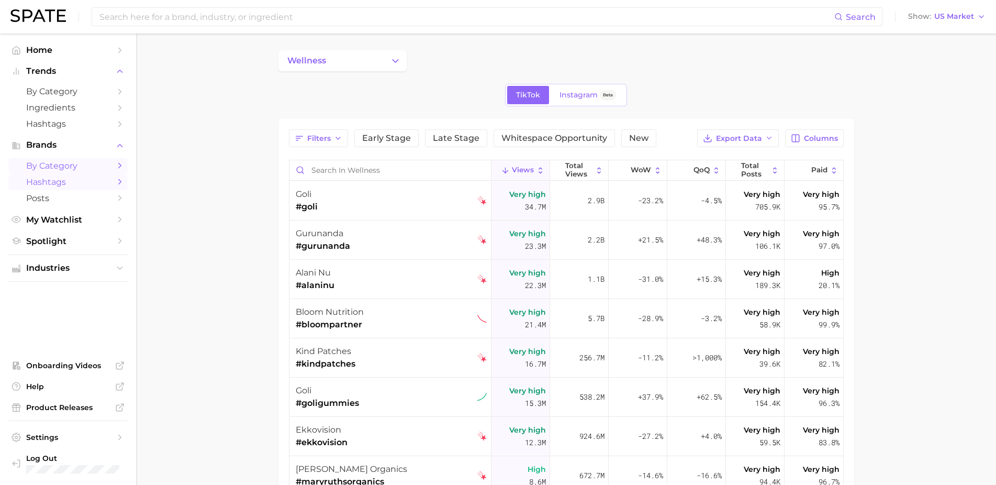
click at [105, 166] on span "by Category" at bounding box center [68, 166] width 84 height 10
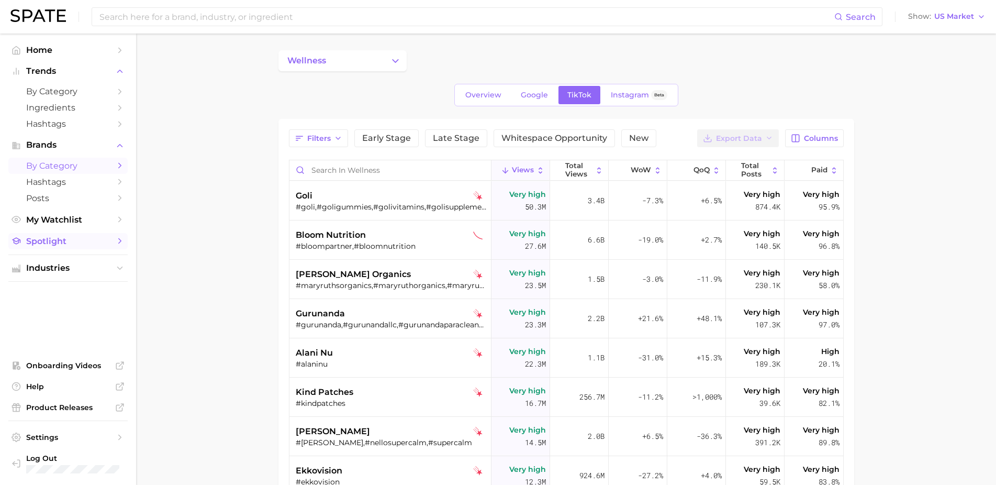
click at [119, 236] on icon "Sidebar" at bounding box center [119, 240] width 9 height 9
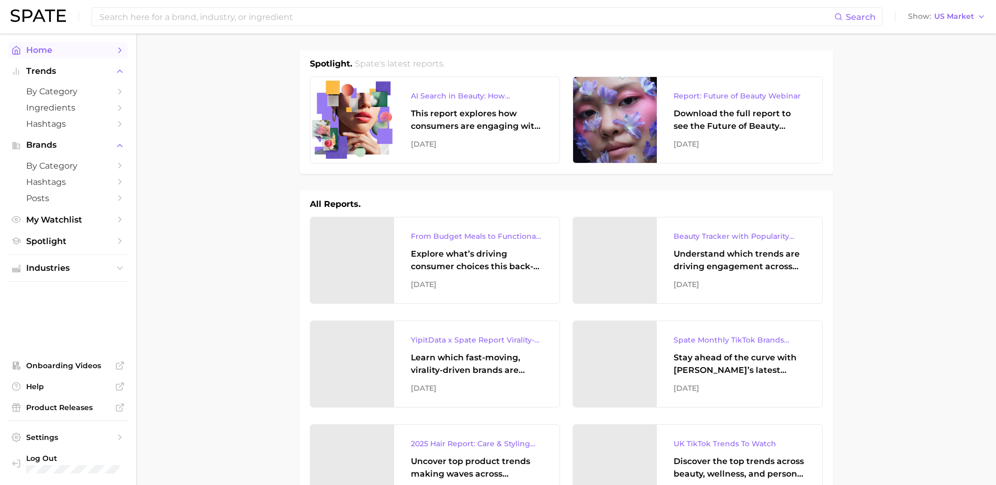
click at [34, 51] on span "Home" at bounding box center [68, 50] width 84 height 10
